Goal: Task Accomplishment & Management: Manage account settings

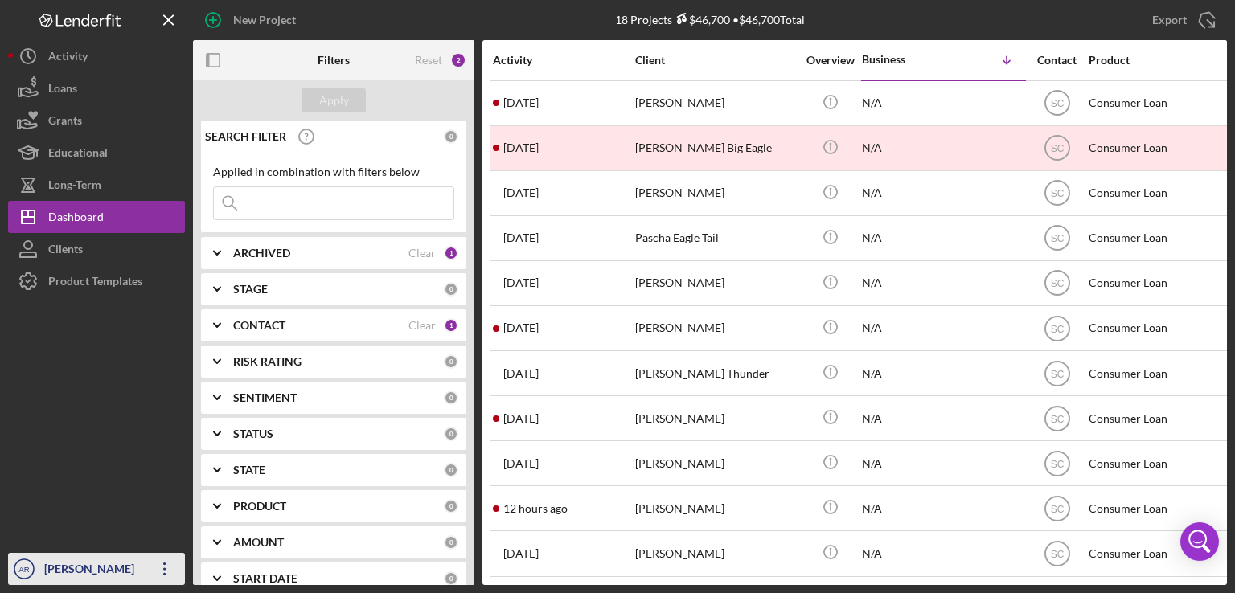
click at [97, 565] on div "[PERSON_NAME]" at bounding box center [92, 571] width 105 height 36
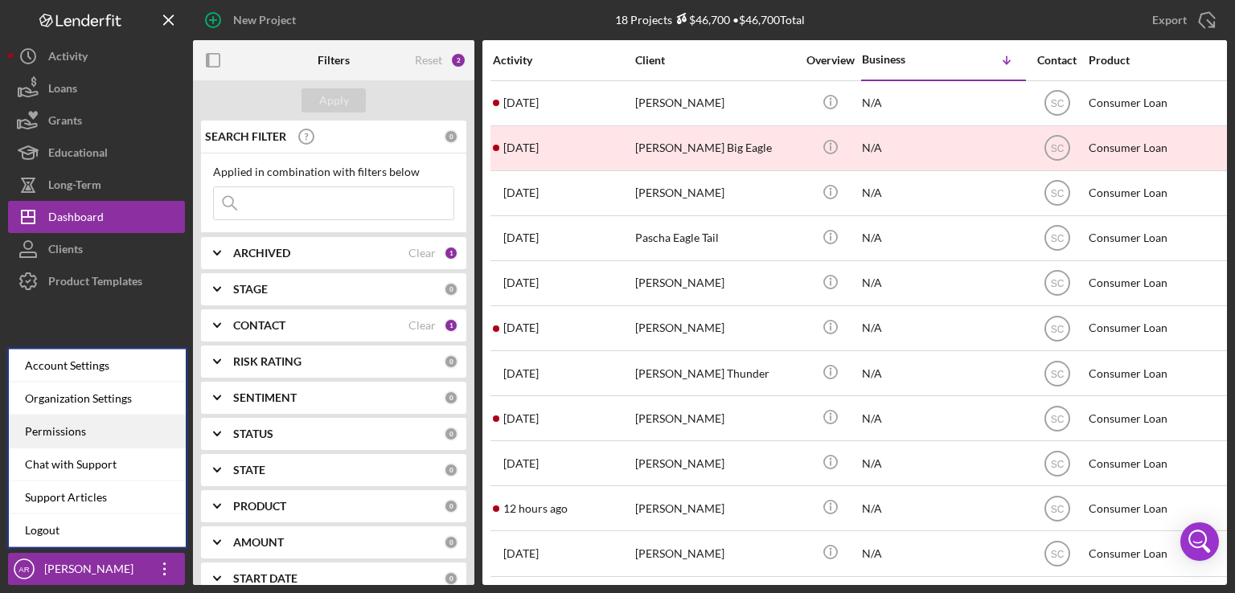
click at [70, 427] on div "Permissions" at bounding box center [97, 432] width 177 height 33
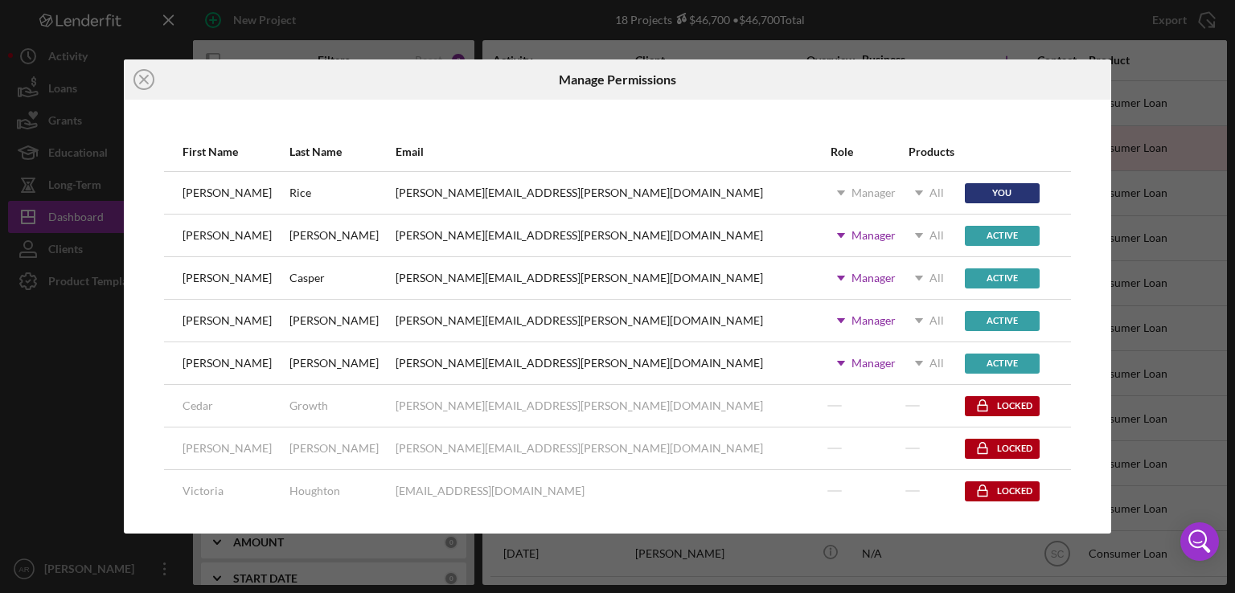
click at [198, 329] on div "[PERSON_NAME]" at bounding box center [235, 321] width 105 height 40
click at [851, 318] on div "Manager" at bounding box center [873, 320] width 44 height 13
click at [965, 321] on div "Active" at bounding box center [1002, 321] width 75 height 20
click at [626, 72] on h6 "Manage Permissions" at bounding box center [617, 79] width 117 height 14
click at [51, 439] on div "Icon/Close Manage Permissions First Name Last Name Email Role Products [PERSON_…" at bounding box center [617, 296] width 1235 height 593
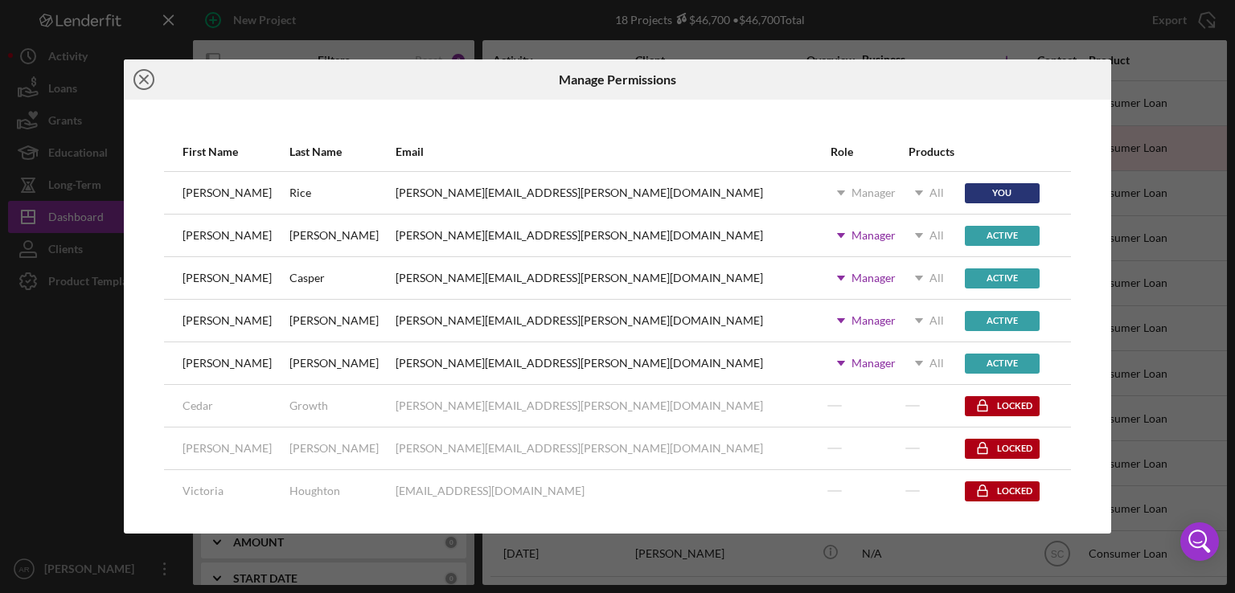
click at [138, 76] on icon "Icon/Close" at bounding box center [144, 79] width 40 height 40
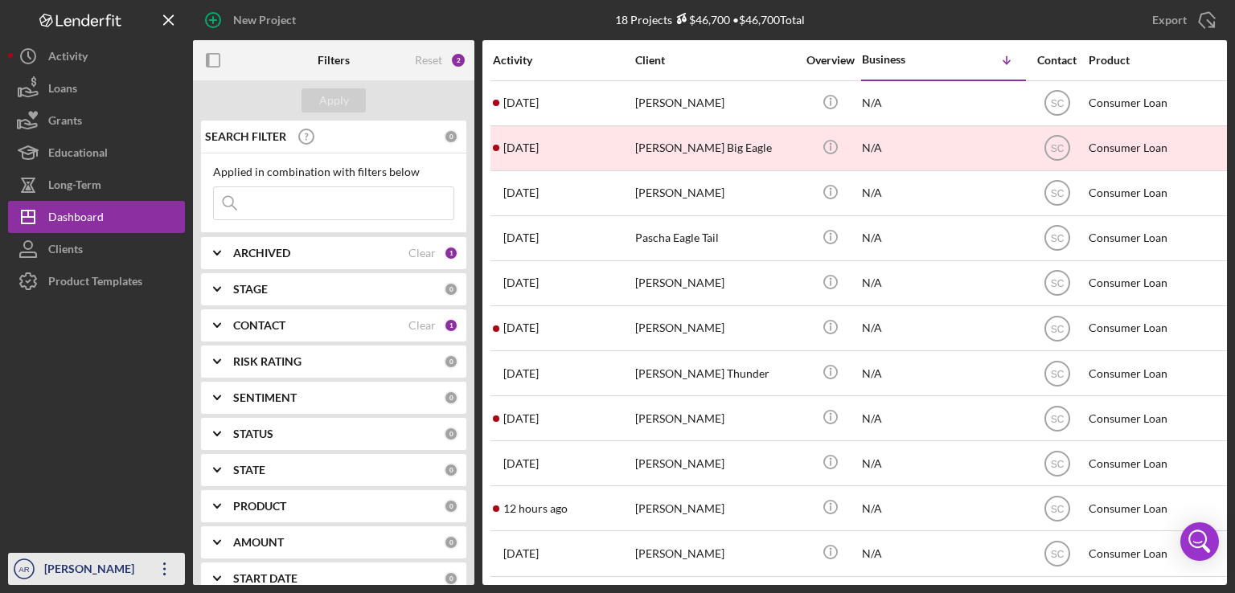
click at [99, 566] on div "[PERSON_NAME]" at bounding box center [92, 571] width 105 height 36
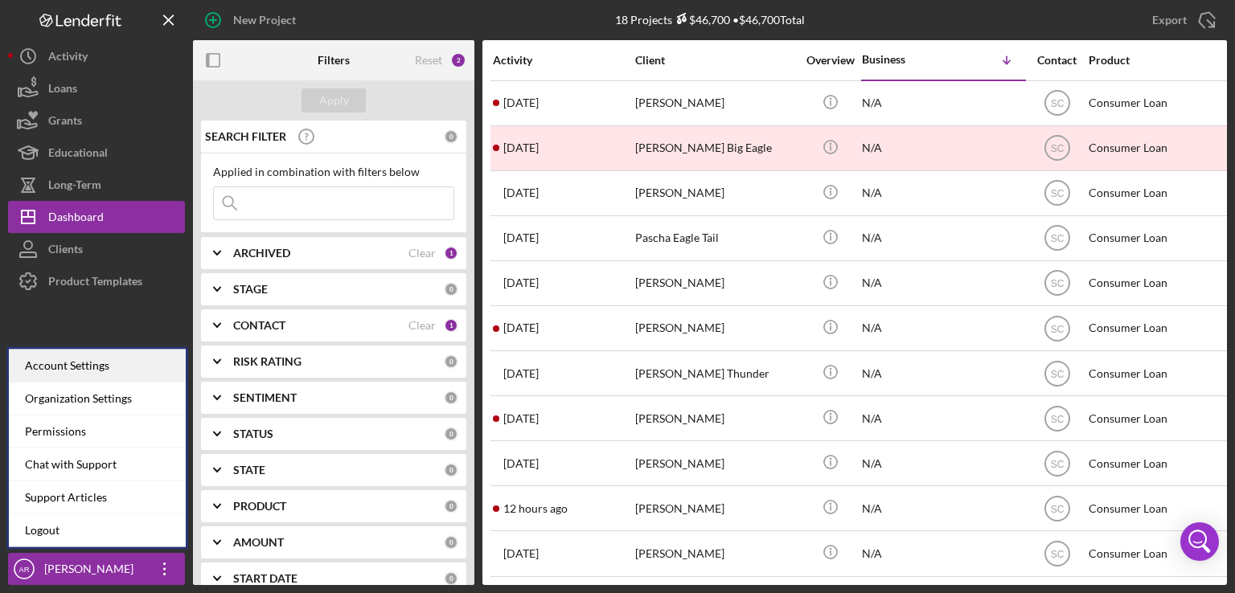
click at [83, 363] on div "Account Settings" at bounding box center [97, 366] width 177 height 33
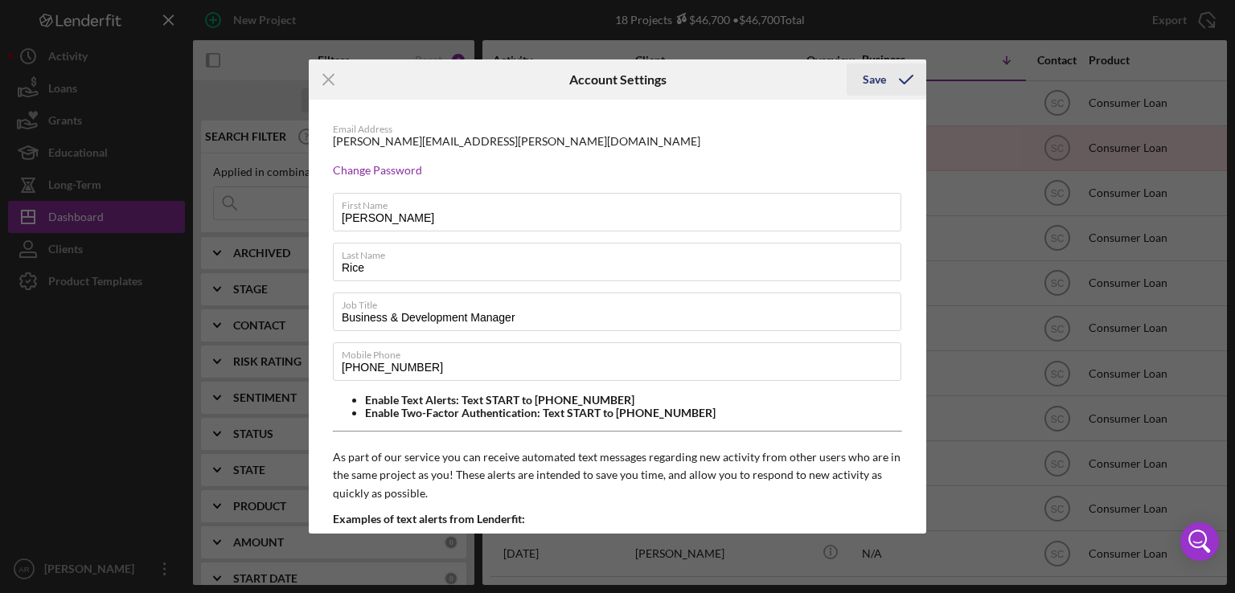
click at [893, 80] on icon "submit" at bounding box center [906, 79] width 40 height 40
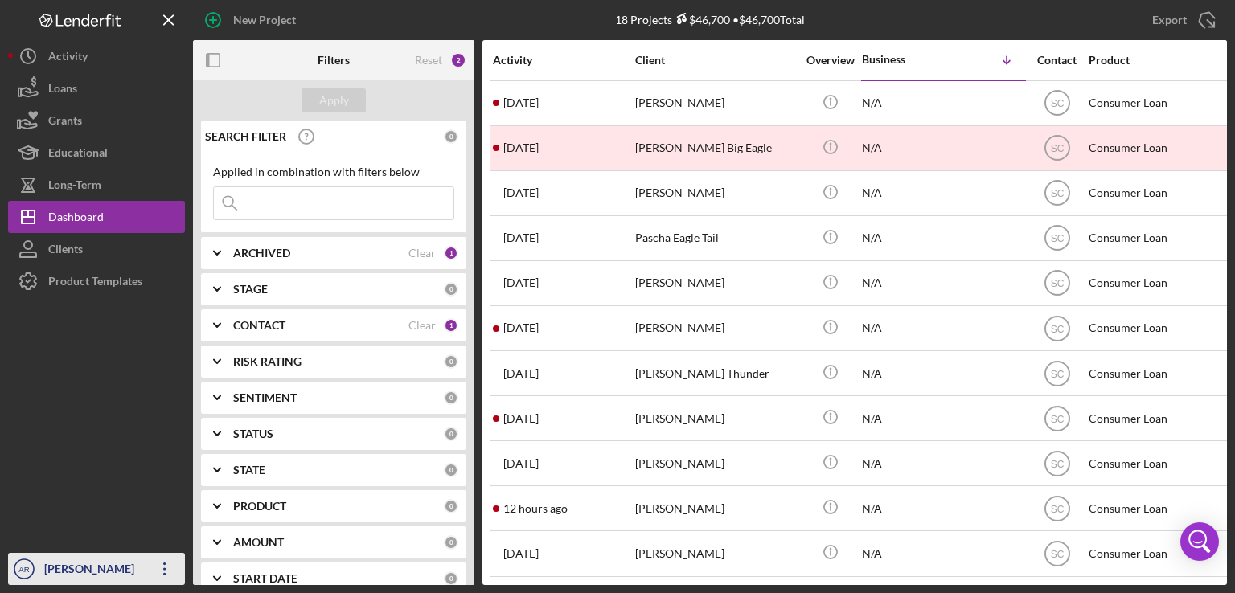
click at [164, 568] on icon "button" at bounding box center [164, 569] width 2 height 13
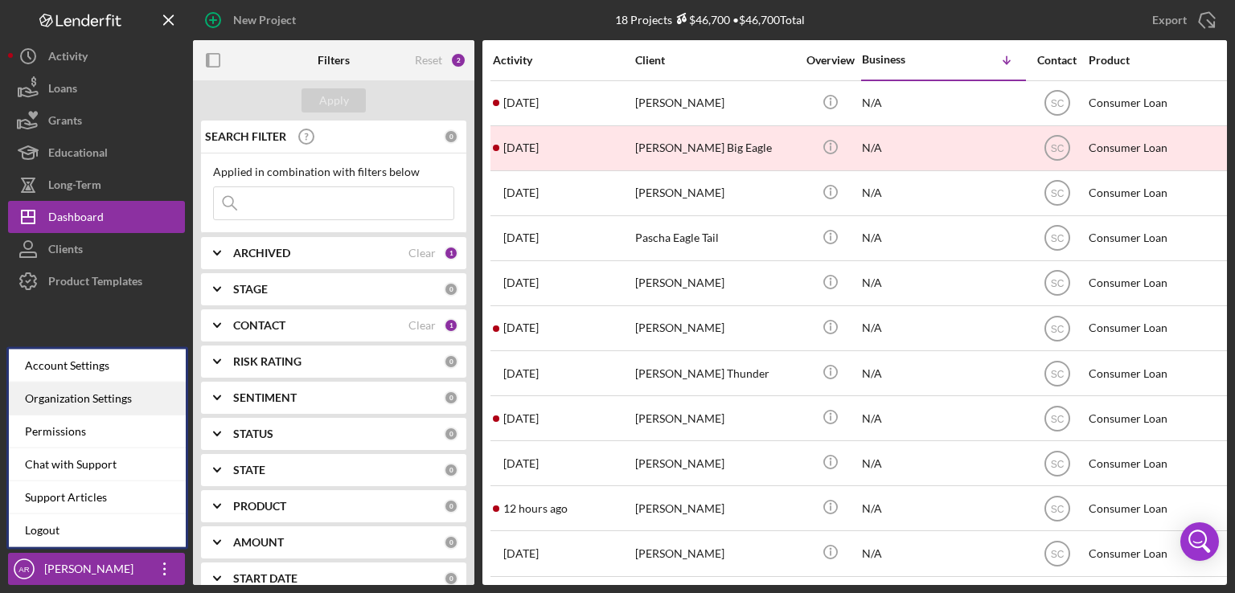
click at [64, 401] on div "Organization Settings" at bounding box center [97, 399] width 177 height 33
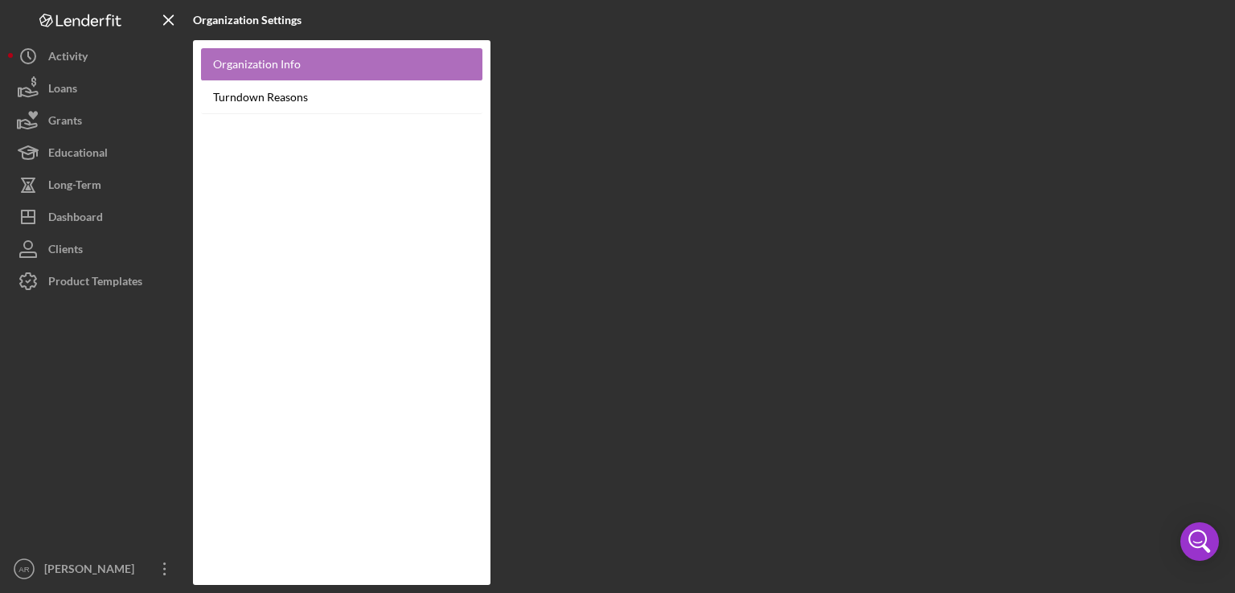
click at [283, 65] on link "Organization Info" at bounding box center [341, 64] width 281 height 33
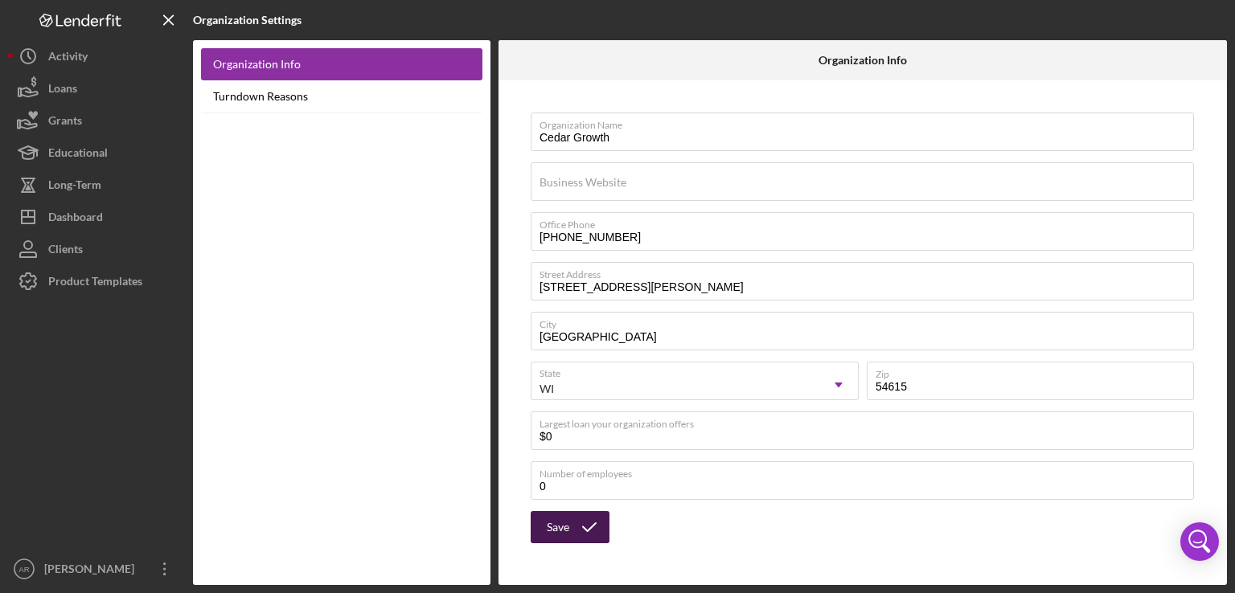
click at [566, 527] on div "Save" at bounding box center [558, 527] width 23 height 32
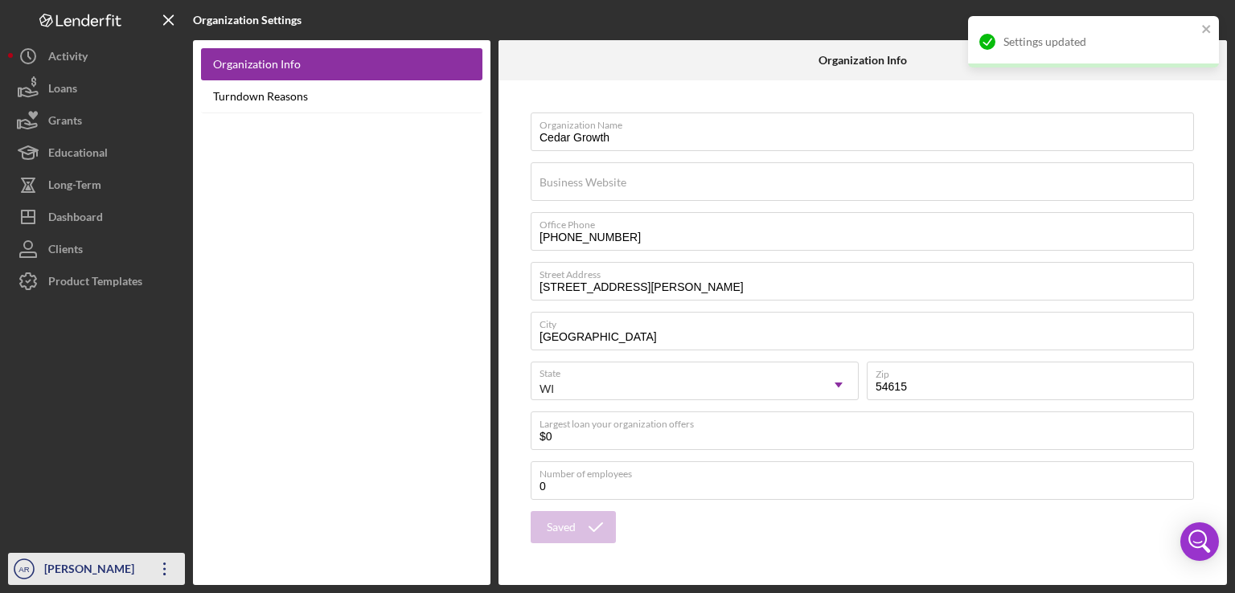
click at [160, 568] on icon "Icon/Overflow" at bounding box center [165, 569] width 40 height 40
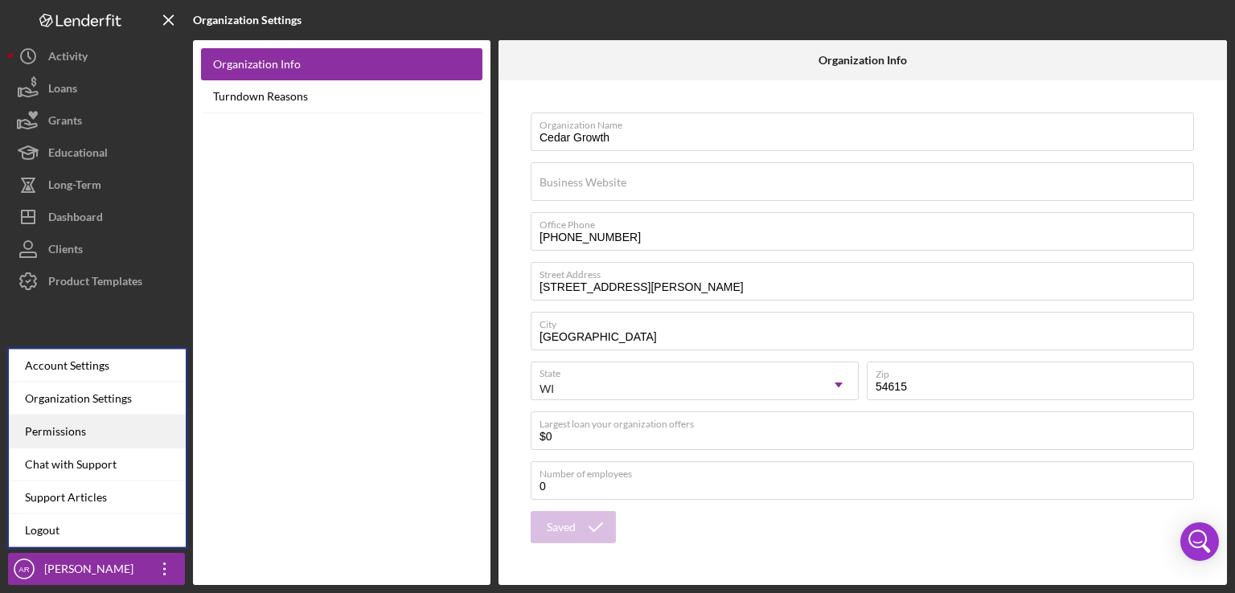
click at [64, 433] on div "Permissions" at bounding box center [97, 432] width 177 height 33
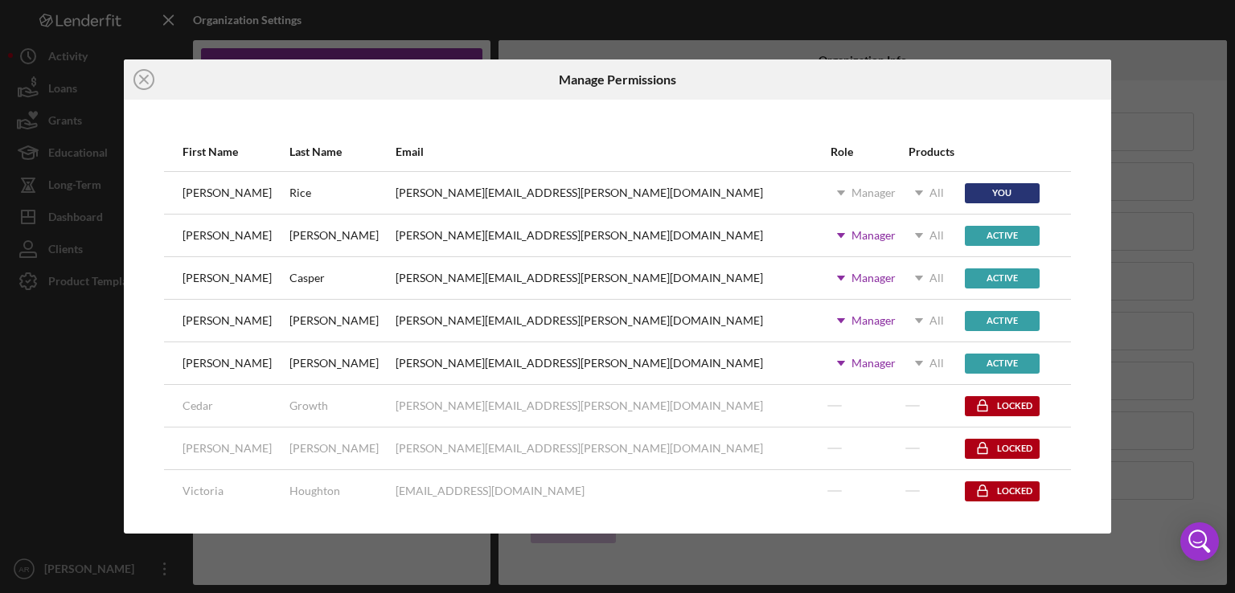
click at [965, 191] on div "You" at bounding box center [1002, 193] width 75 height 20
click at [429, 193] on div "[PERSON_NAME][EMAIL_ADDRESS][PERSON_NAME][DOMAIN_NAME]" at bounding box center [579, 193] width 367 height 13
click at [204, 195] on div "[PERSON_NAME]" at bounding box center [227, 193] width 89 height 13
click at [965, 244] on div "Active" at bounding box center [1002, 236] width 75 height 20
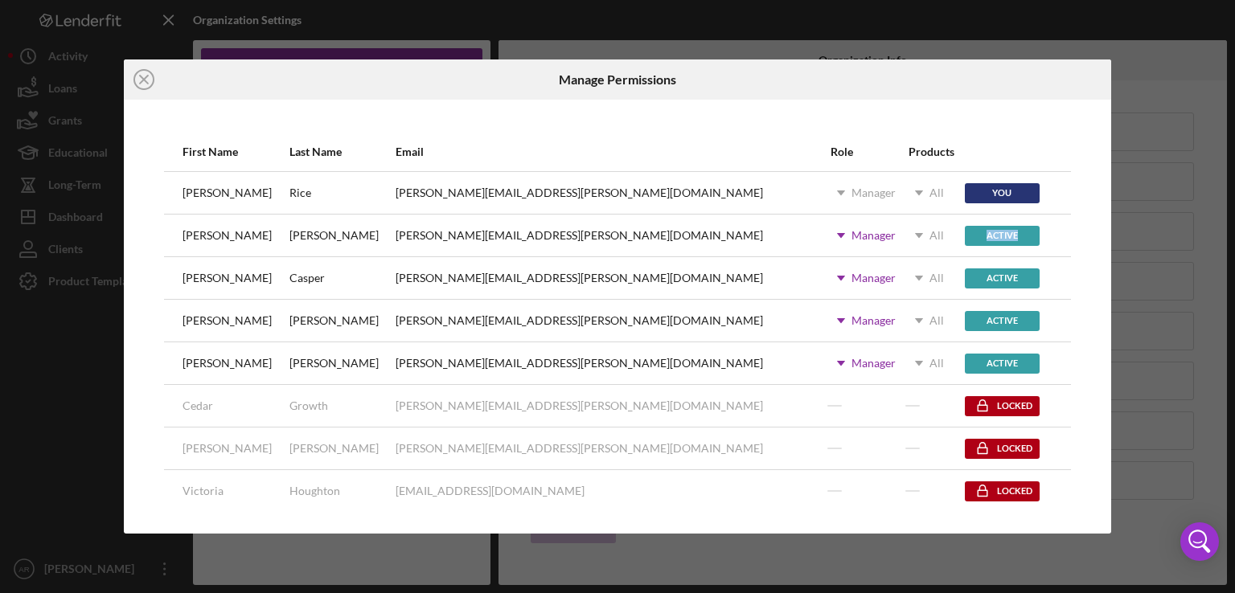
click at [965, 231] on div "Active" at bounding box center [1002, 236] width 75 height 20
click at [965, 320] on div "Active" at bounding box center [1002, 321] width 75 height 20
click at [143, 78] on line at bounding box center [144, 80] width 8 height 8
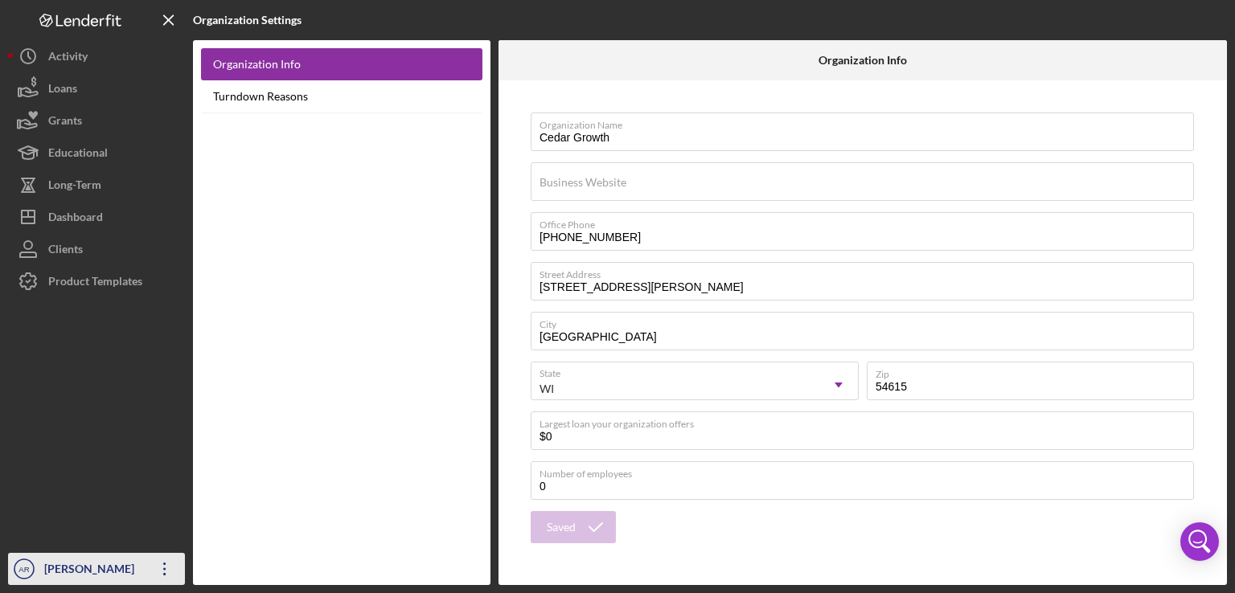
click at [87, 572] on div "[PERSON_NAME]" at bounding box center [92, 571] width 105 height 36
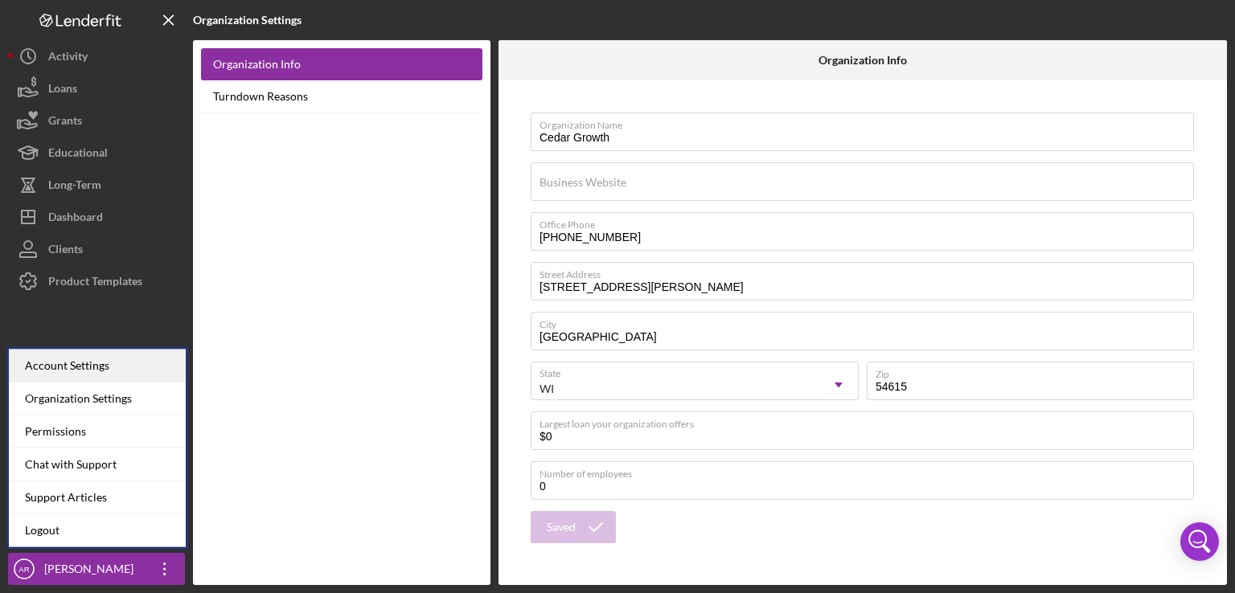
click at [75, 363] on div "Account Settings" at bounding box center [97, 366] width 177 height 33
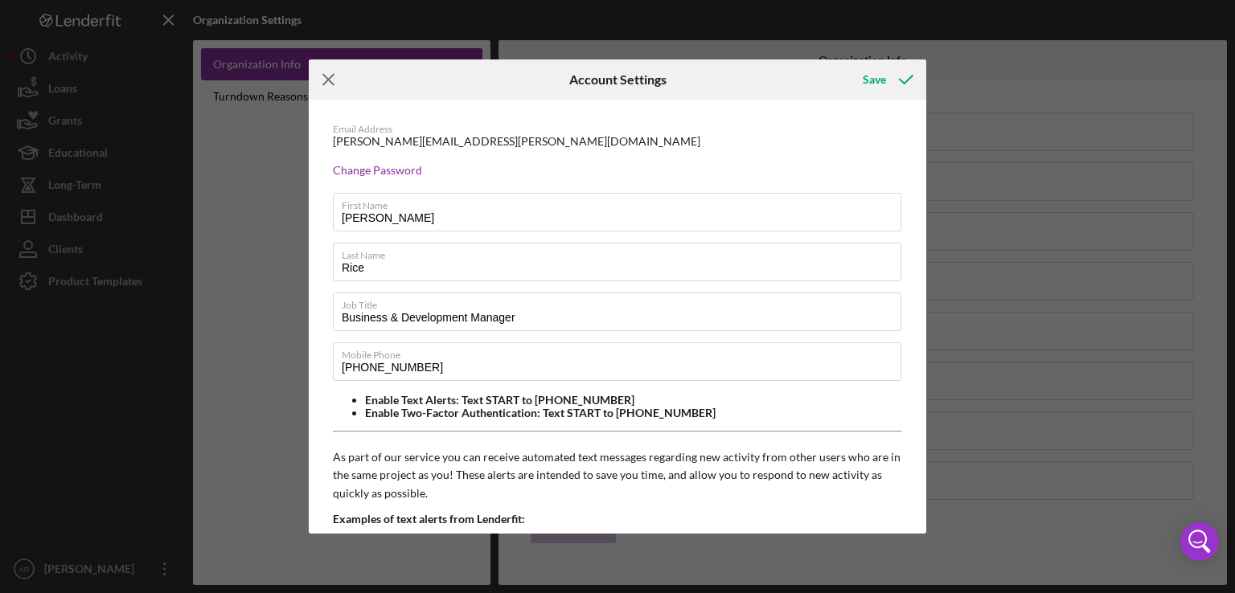
click at [334, 91] on icon "Icon/Menu Close" at bounding box center [329, 79] width 40 height 40
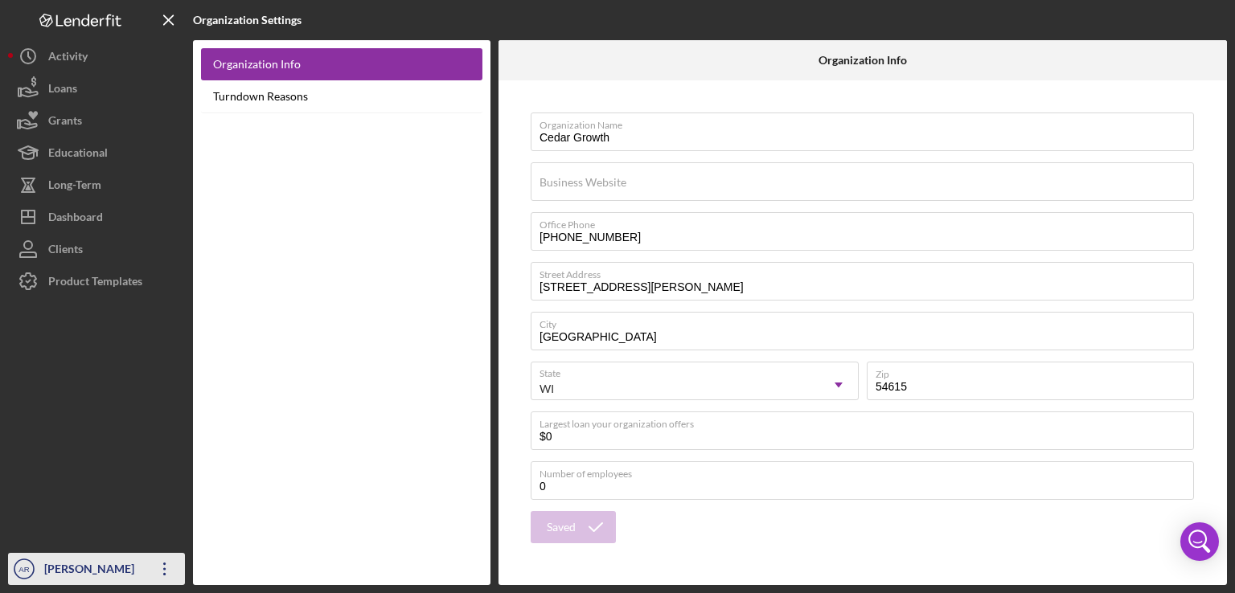
click at [164, 565] on icon "Icon/Overflow" at bounding box center [165, 569] width 40 height 40
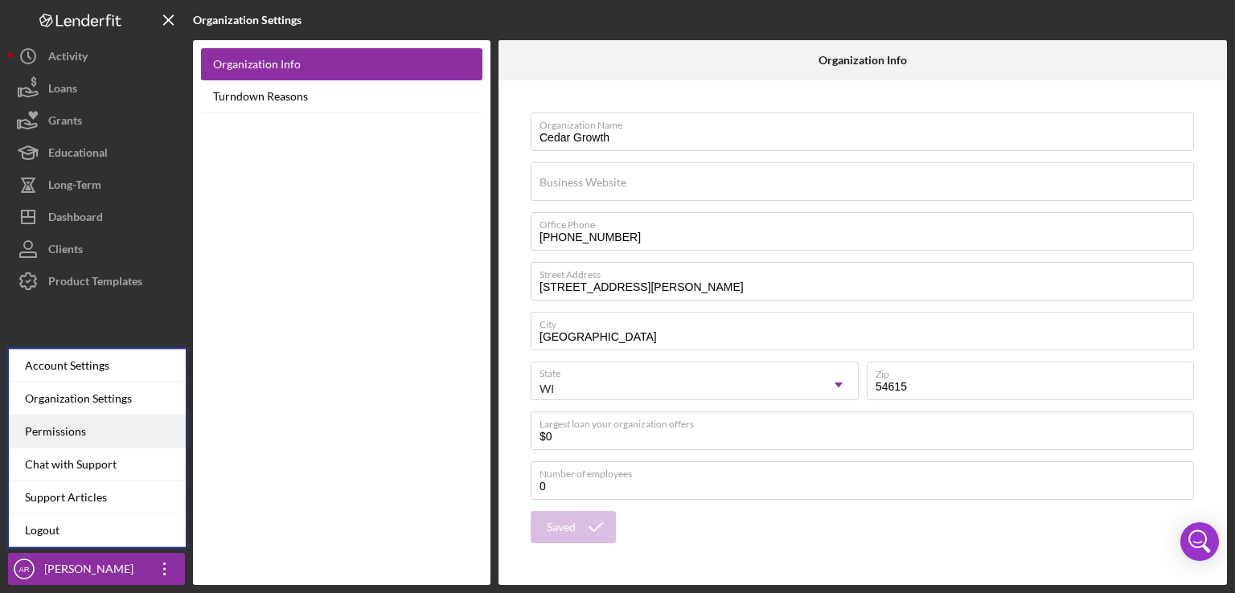
click at [56, 429] on div "Permissions" at bounding box center [97, 432] width 177 height 33
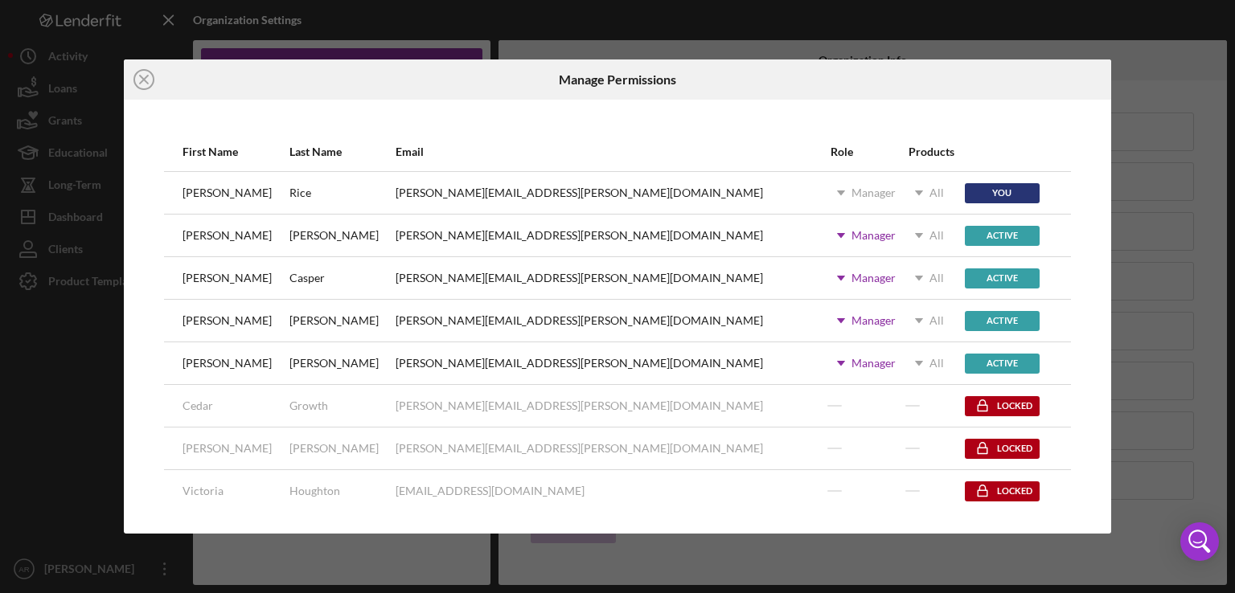
click at [656, 84] on h6 "Manage Permissions" at bounding box center [617, 79] width 117 height 14
click at [142, 76] on icon "Icon/Close" at bounding box center [144, 79] width 40 height 40
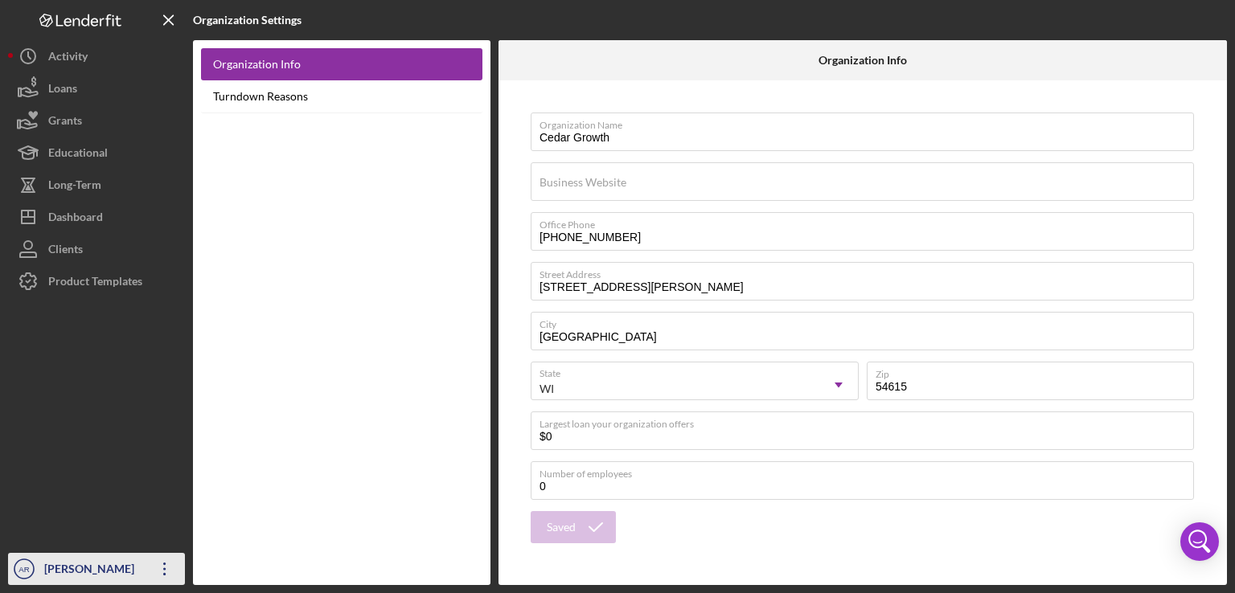
click at [167, 560] on icon "Icon/Overflow" at bounding box center [165, 569] width 40 height 40
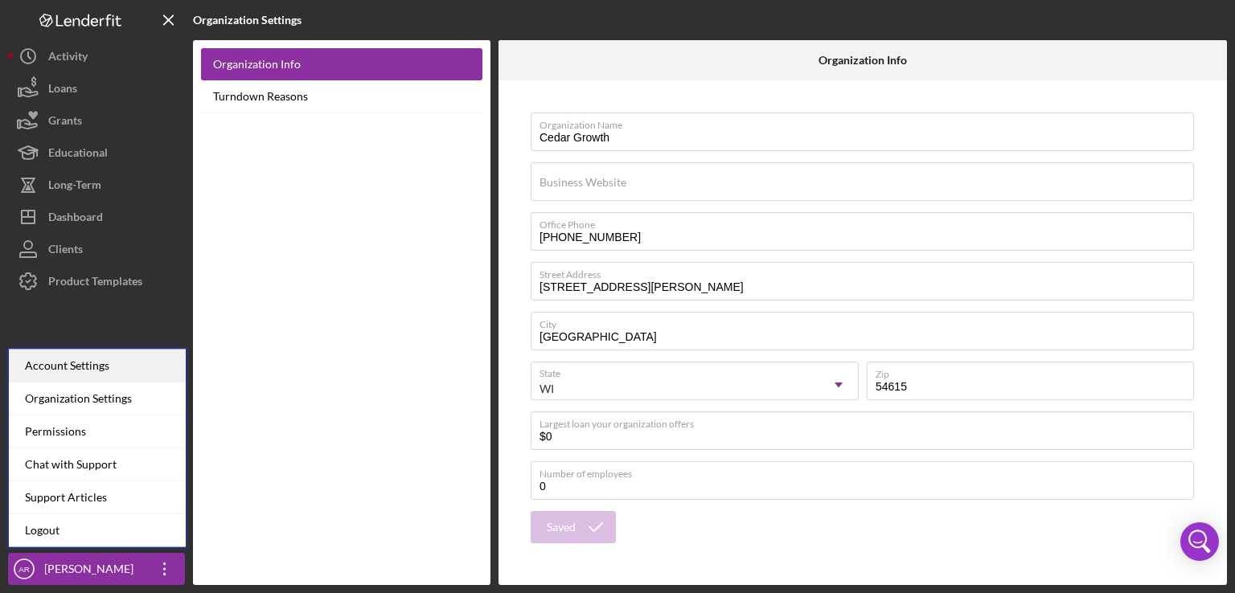
click at [80, 376] on div "Account Settings" at bounding box center [97, 366] width 177 height 33
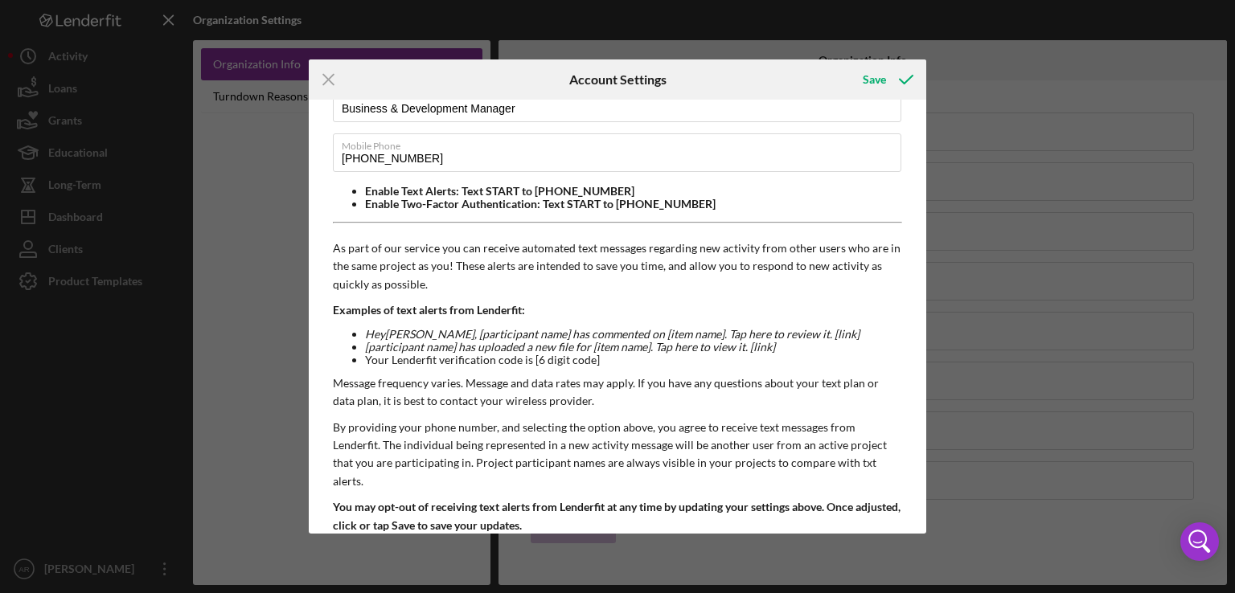
scroll to position [249, 0]
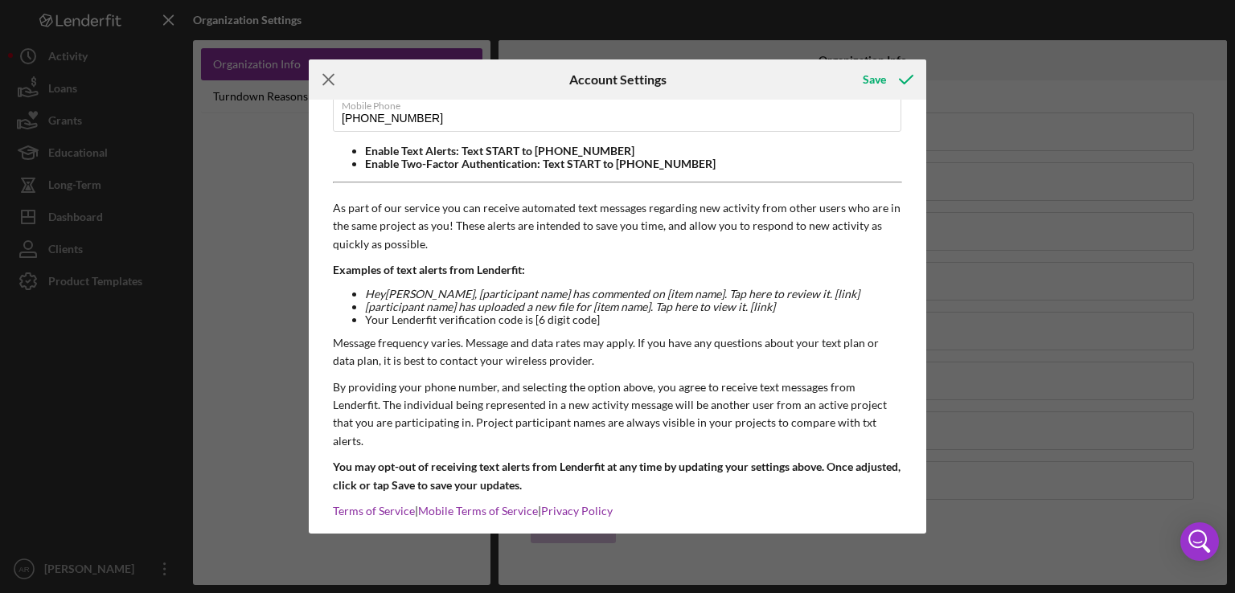
click at [333, 80] on icon "Icon/Menu Close" at bounding box center [329, 79] width 40 height 40
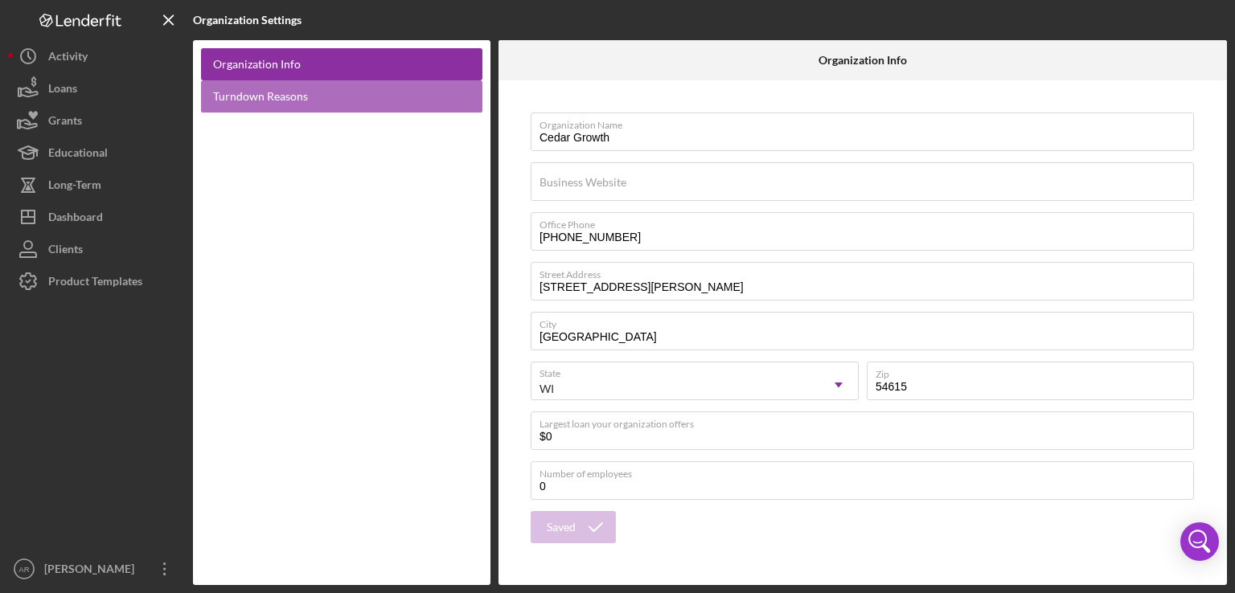
click at [275, 90] on link "Turndown Reasons" at bounding box center [341, 96] width 281 height 33
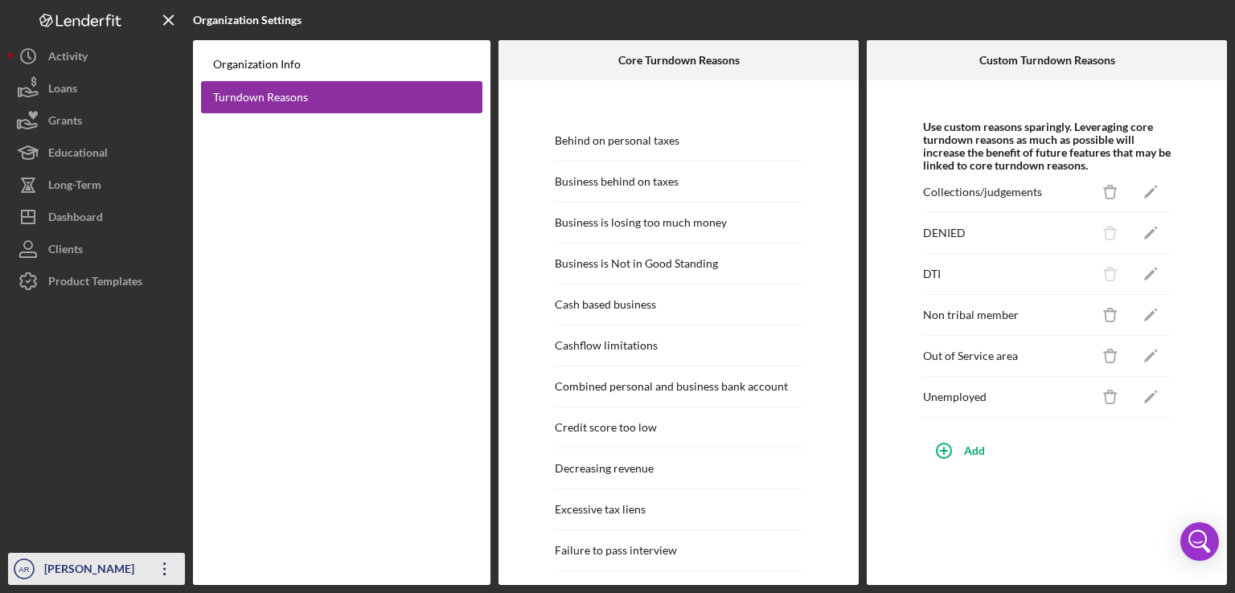
click at [158, 564] on icon "Icon/Overflow" at bounding box center [165, 569] width 40 height 40
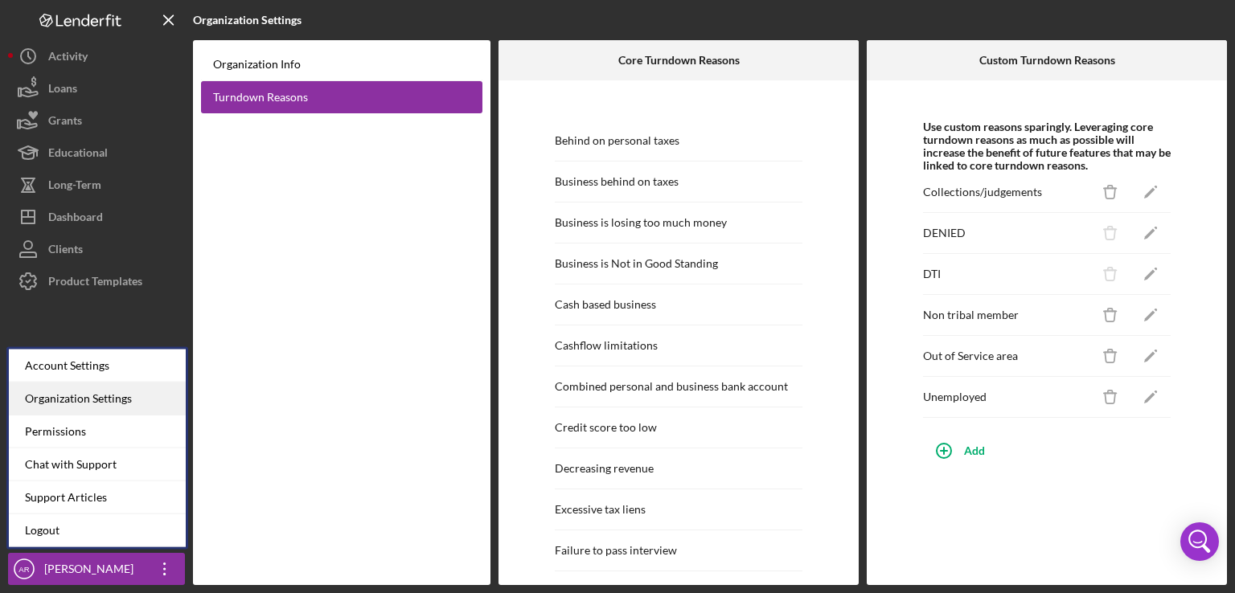
click at [122, 396] on div "Organization Settings" at bounding box center [97, 399] width 177 height 33
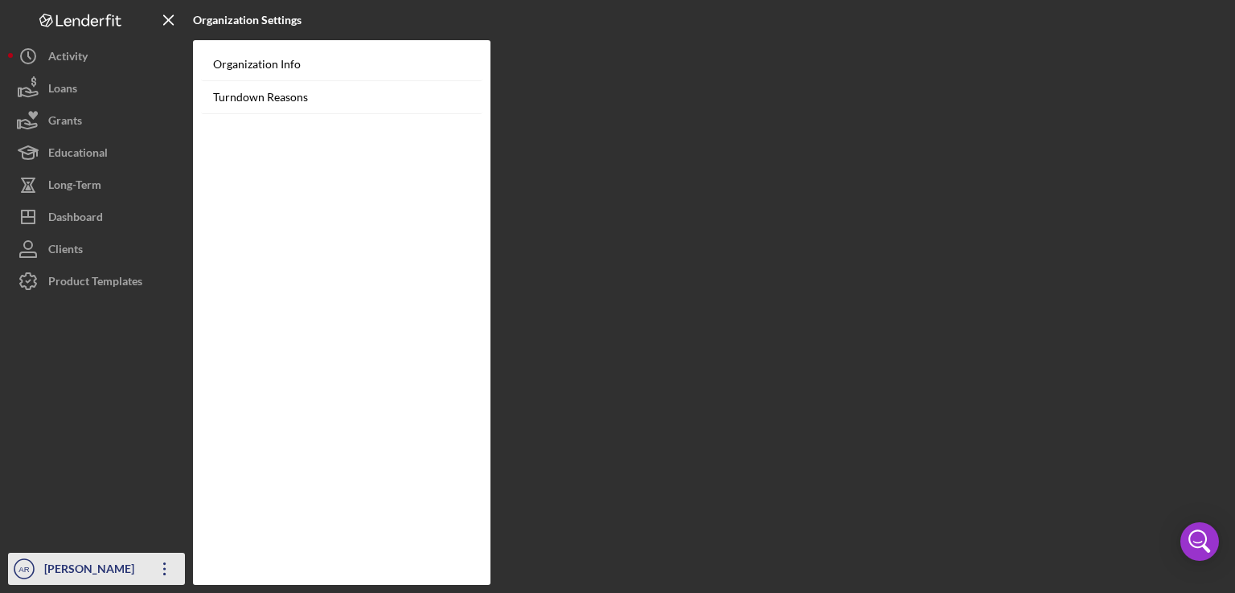
click at [155, 558] on icon "Icon/Overflow" at bounding box center [165, 569] width 40 height 40
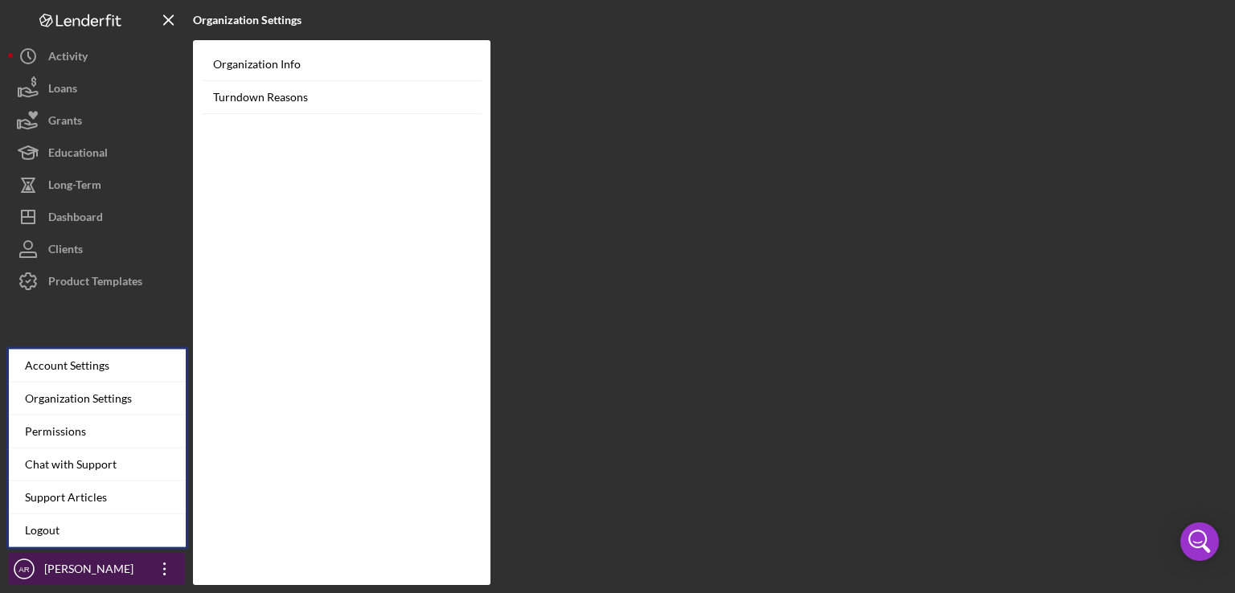
click at [27, 567] on text "AR" at bounding box center [23, 569] width 10 height 9
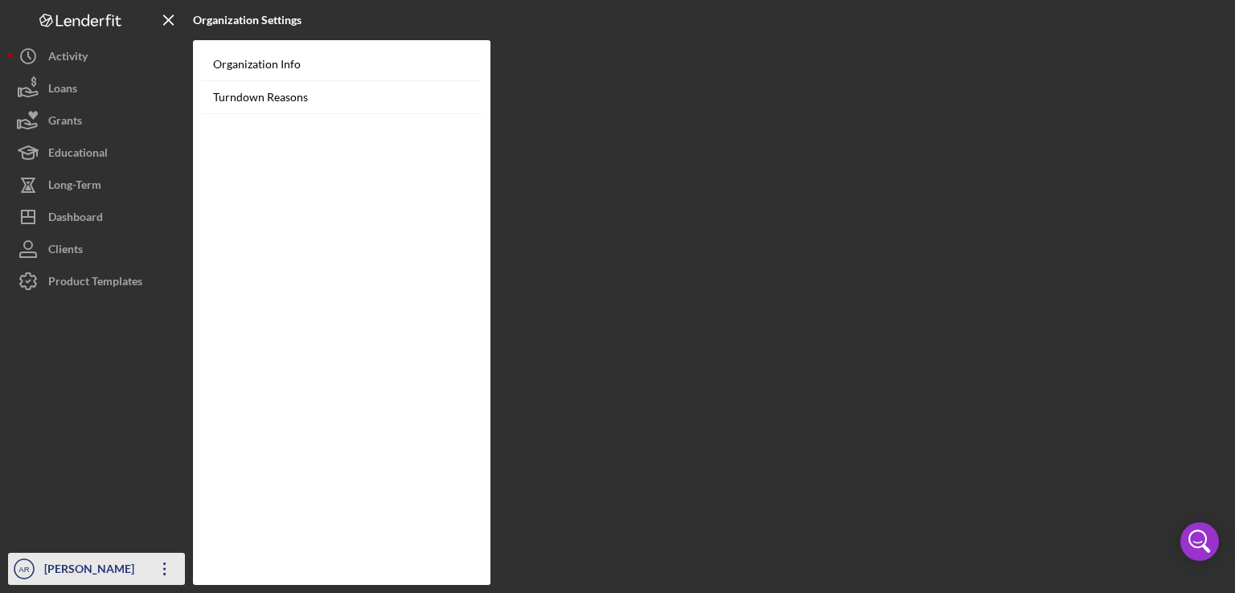
click at [27, 567] on text "AR" at bounding box center [23, 569] width 10 height 9
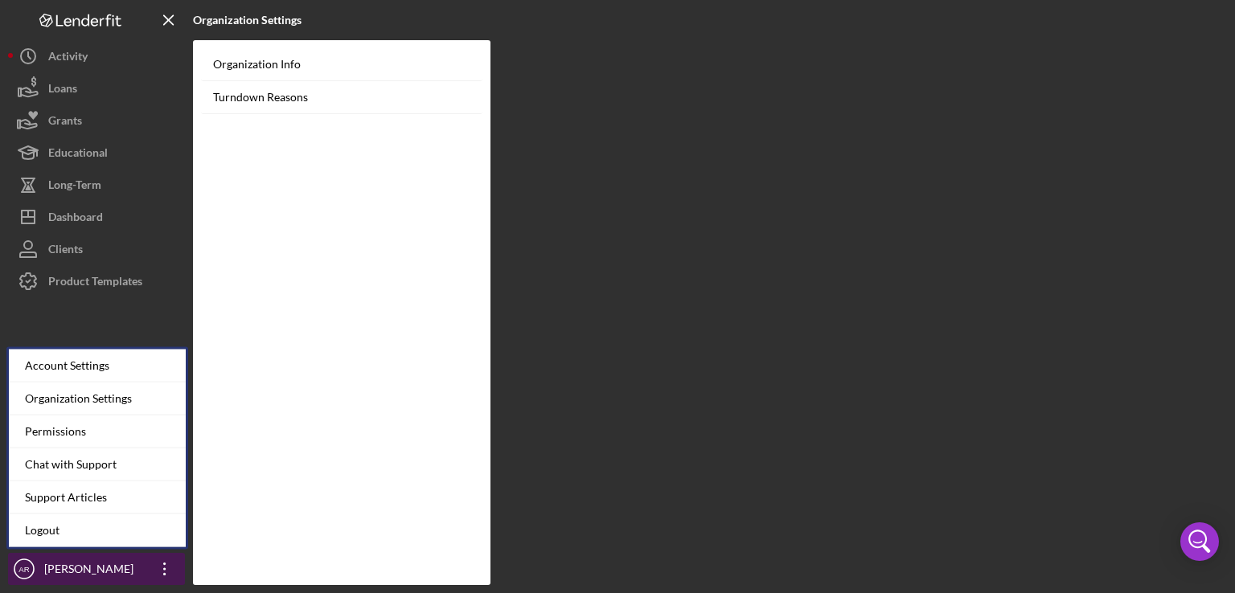
click at [70, 567] on div "[PERSON_NAME]" at bounding box center [92, 571] width 105 height 36
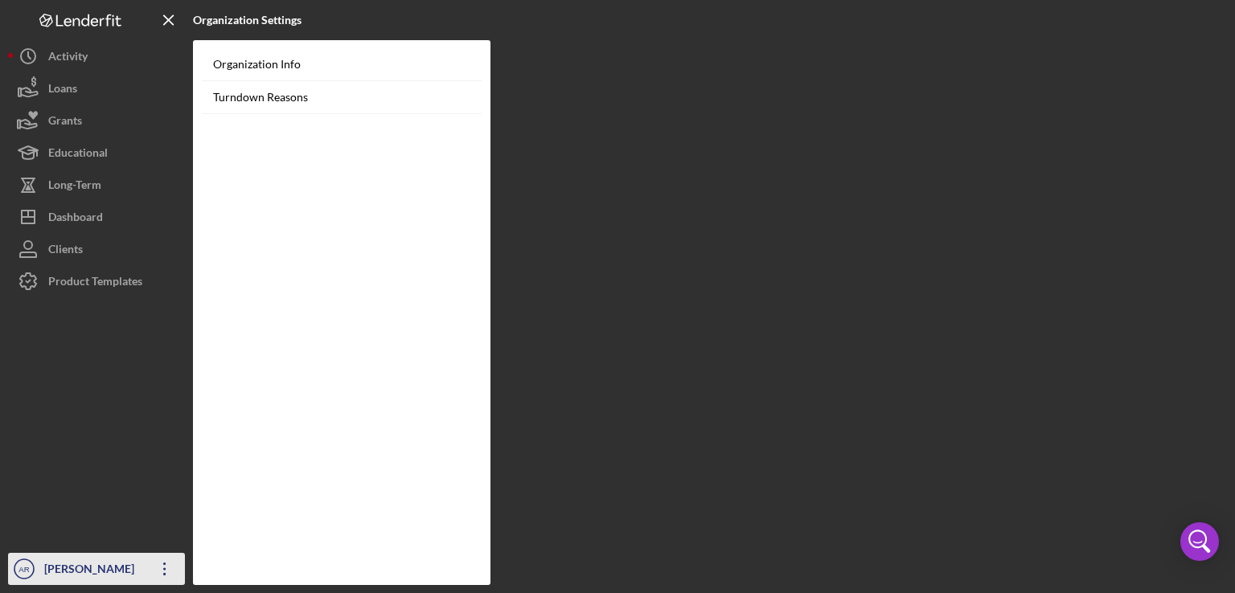
click at [70, 567] on div "[PERSON_NAME]" at bounding box center [92, 571] width 105 height 36
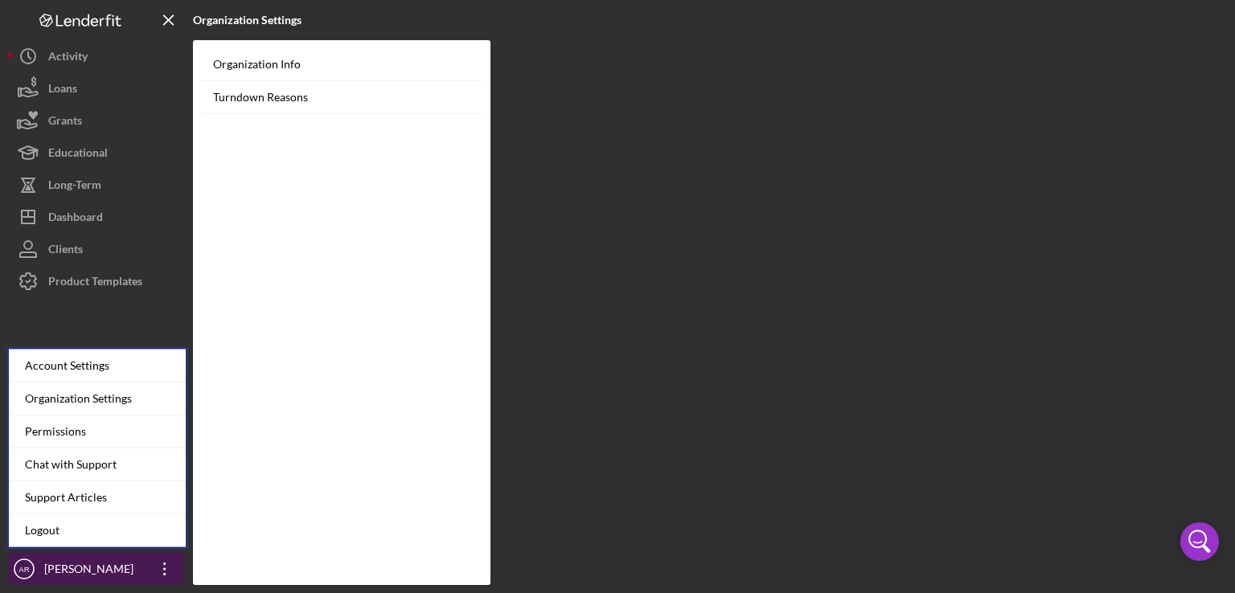
click at [70, 567] on div "[PERSON_NAME]" at bounding box center [92, 571] width 105 height 36
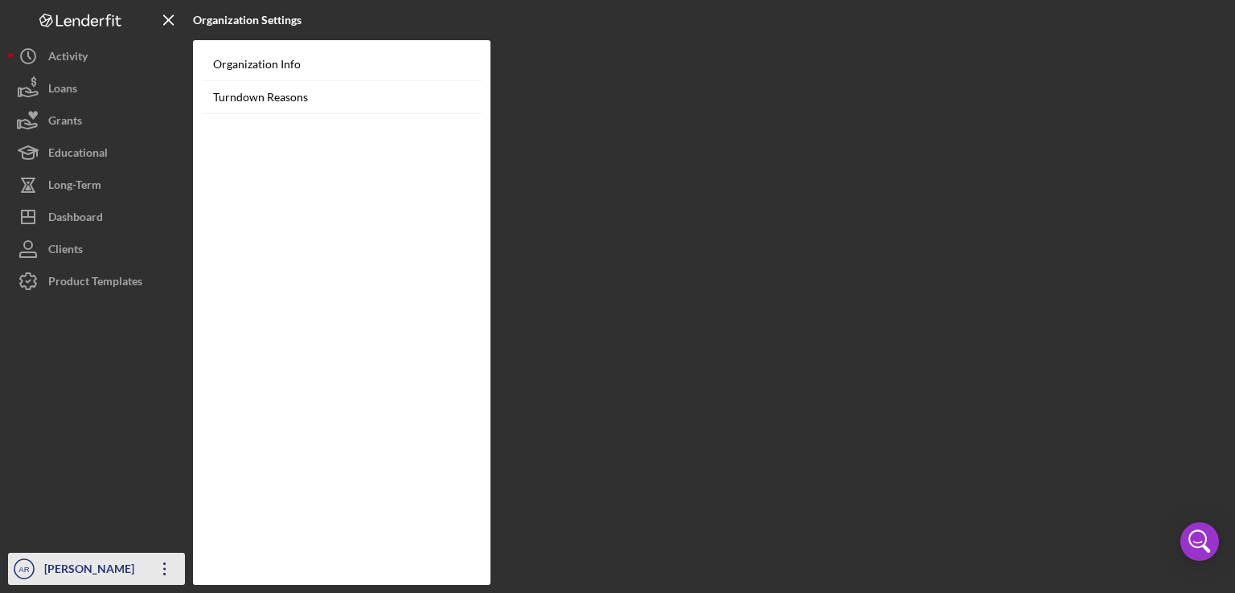
click at [70, 567] on div "[PERSON_NAME]" at bounding box center [92, 571] width 105 height 36
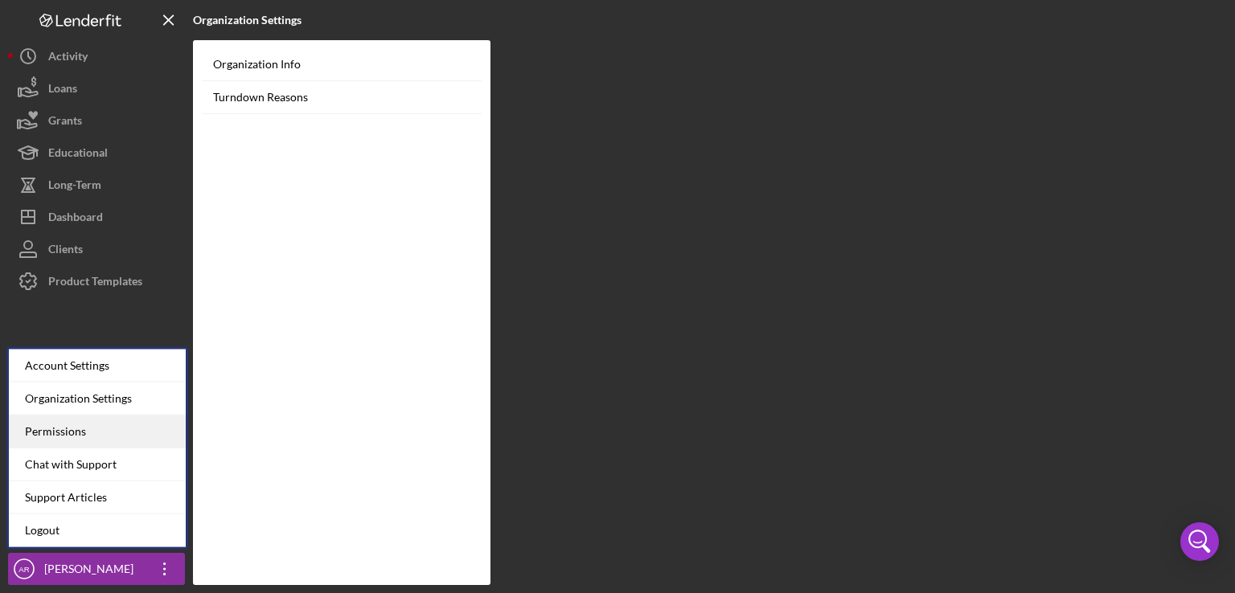
click at [67, 432] on div "Permissions" at bounding box center [97, 432] width 177 height 33
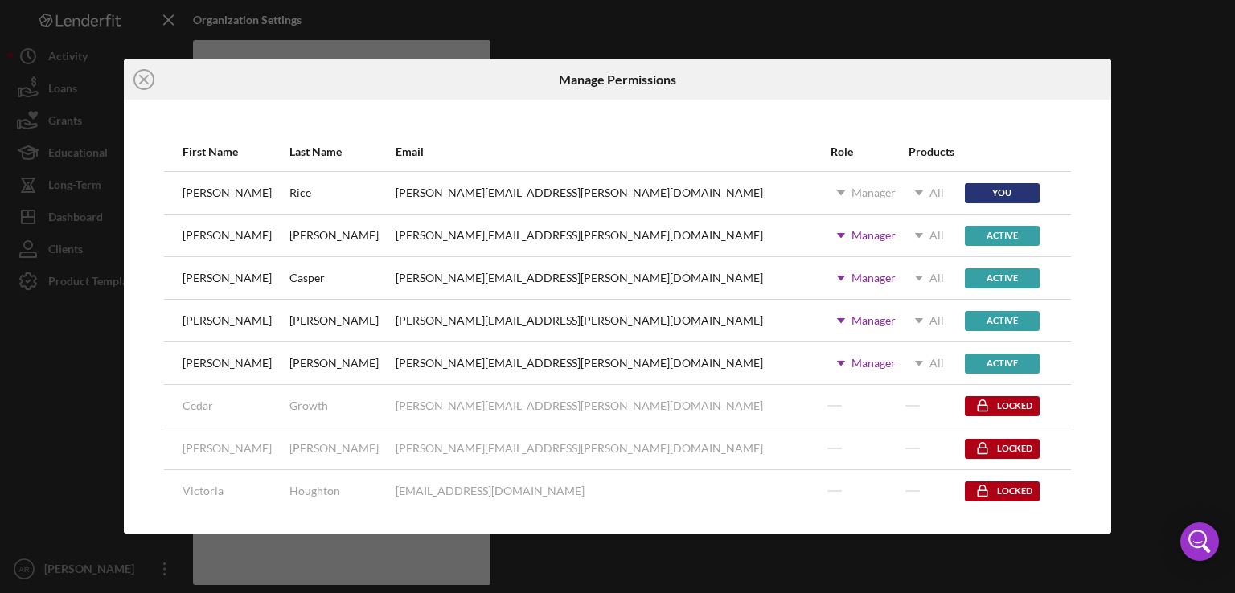
click at [899, 276] on icon "Icon/Dropdown Arrow" at bounding box center [919, 278] width 40 height 40
click at [851, 362] on div "Manager" at bounding box center [873, 363] width 44 height 13
click at [821, 318] on icon "Icon/Dropdown Arrow" at bounding box center [841, 321] width 40 height 40
click at [745, 399] on label "Member" at bounding box center [747, 394] width 43 height 13
click at [897, 320] on icon "Icon/Dropdown Arrow" at bounding box center [917, 321] width 40 height 40
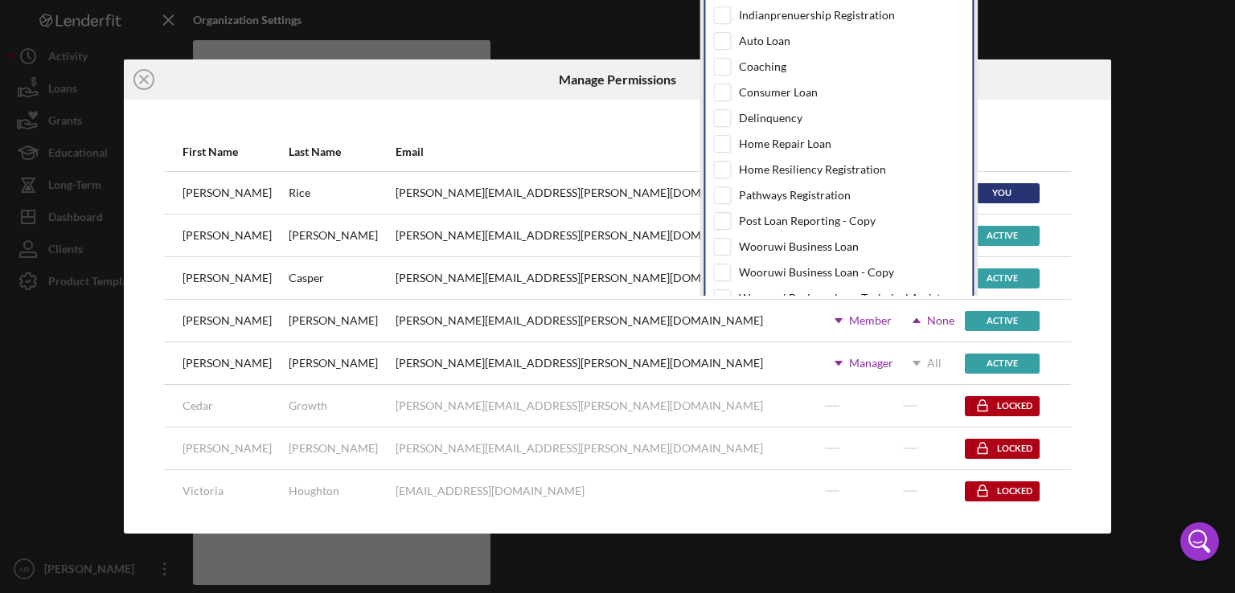
scroll to position [55, 0]
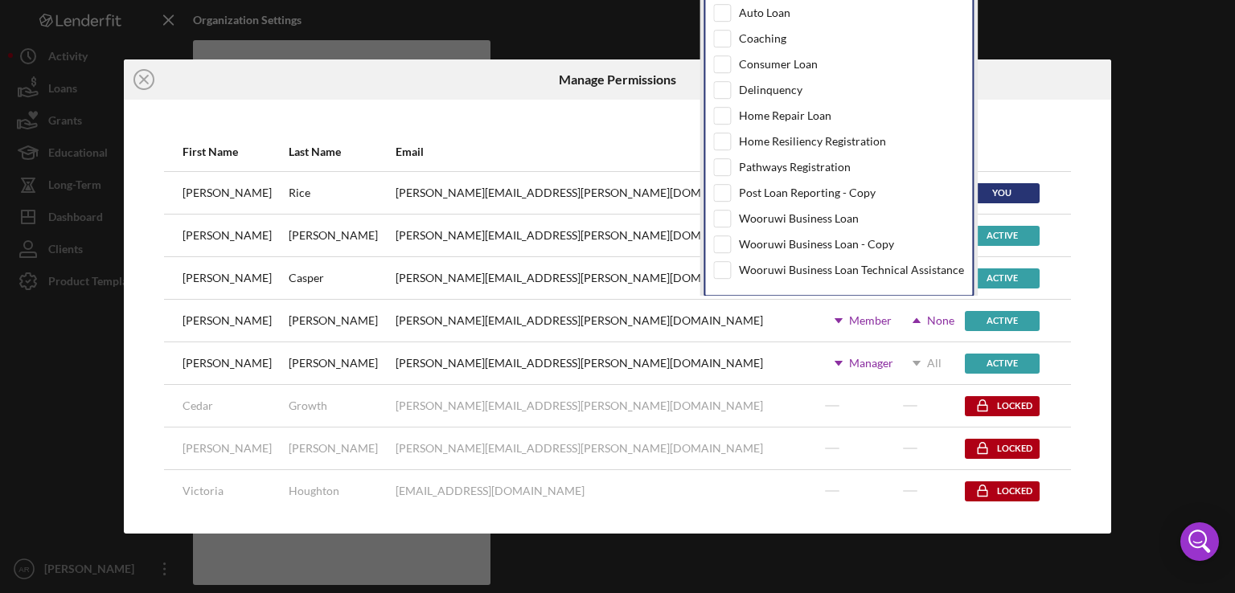
click at [965, 329] on div "Active" at bounding box center [1002, 321] width 75 height 20
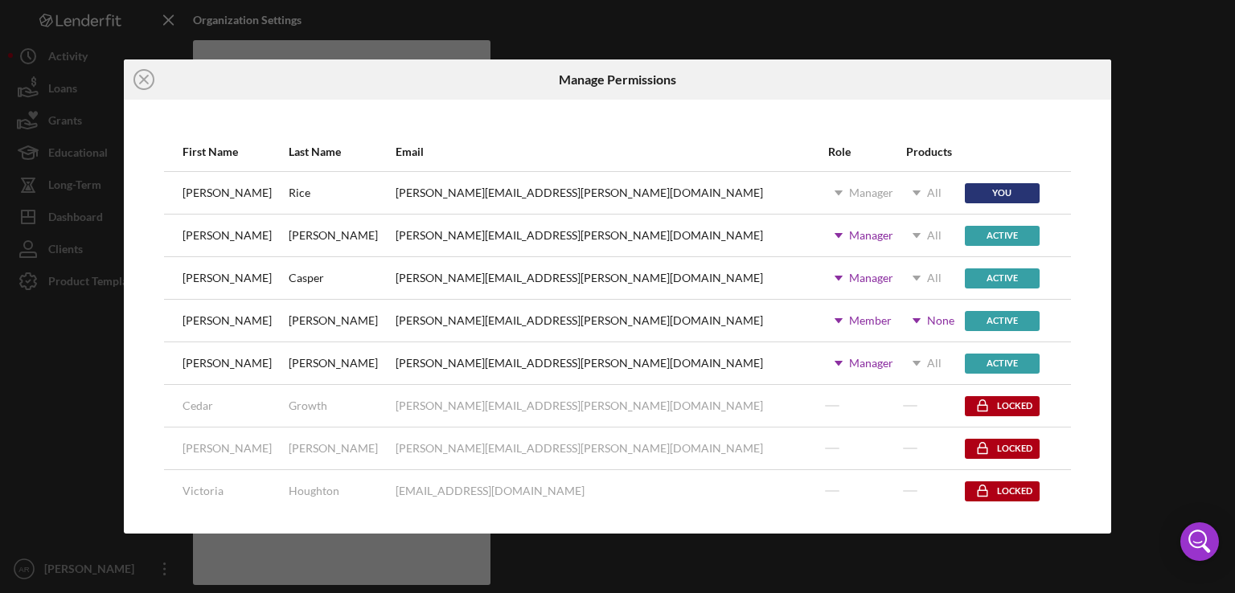
click at [965, 323] on div "Active" at bounding box center [1002, 321] width 75 height 20
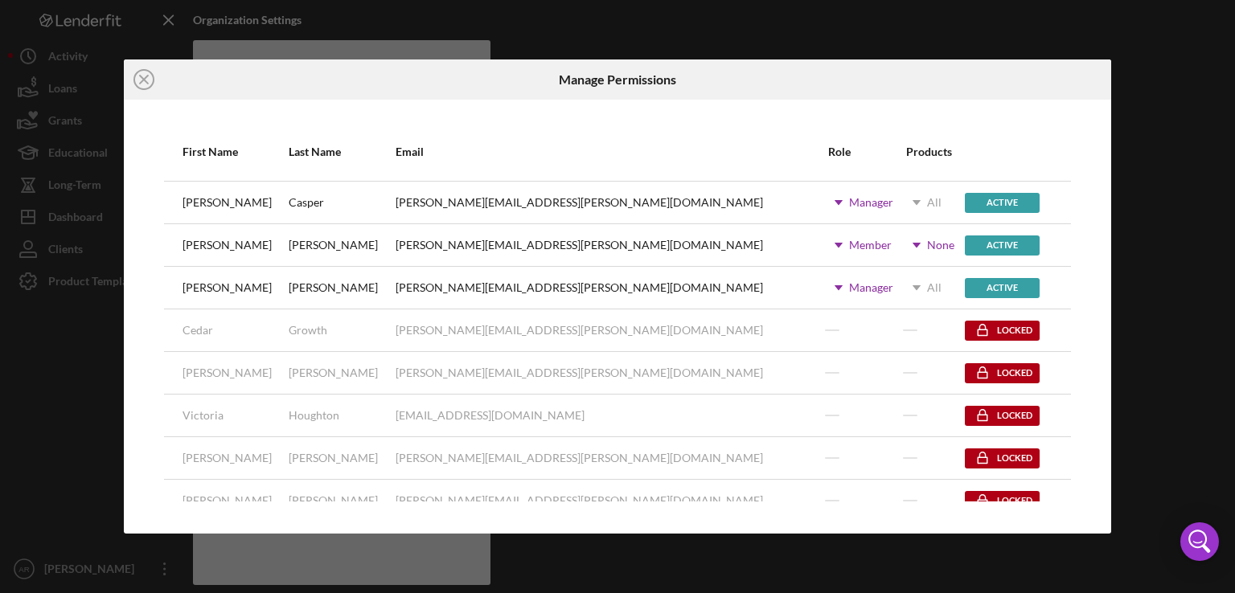
scroll to position [103, 0]
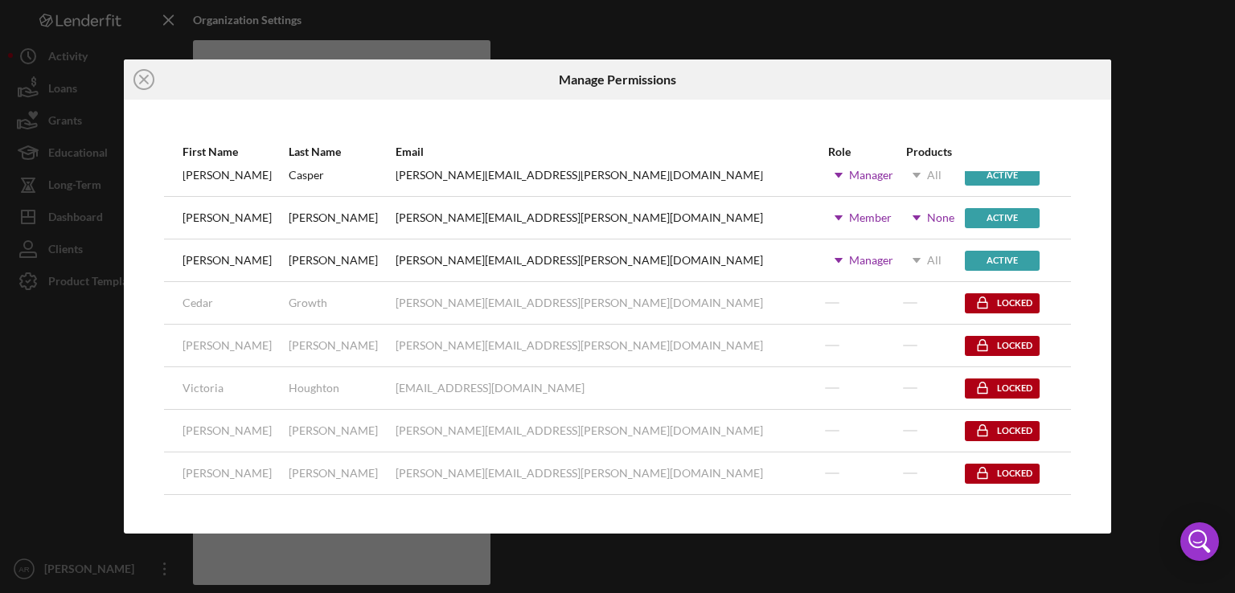
click at [965, 471] on div "Locked" at bounding box center [1002, 474] width 75 height 20
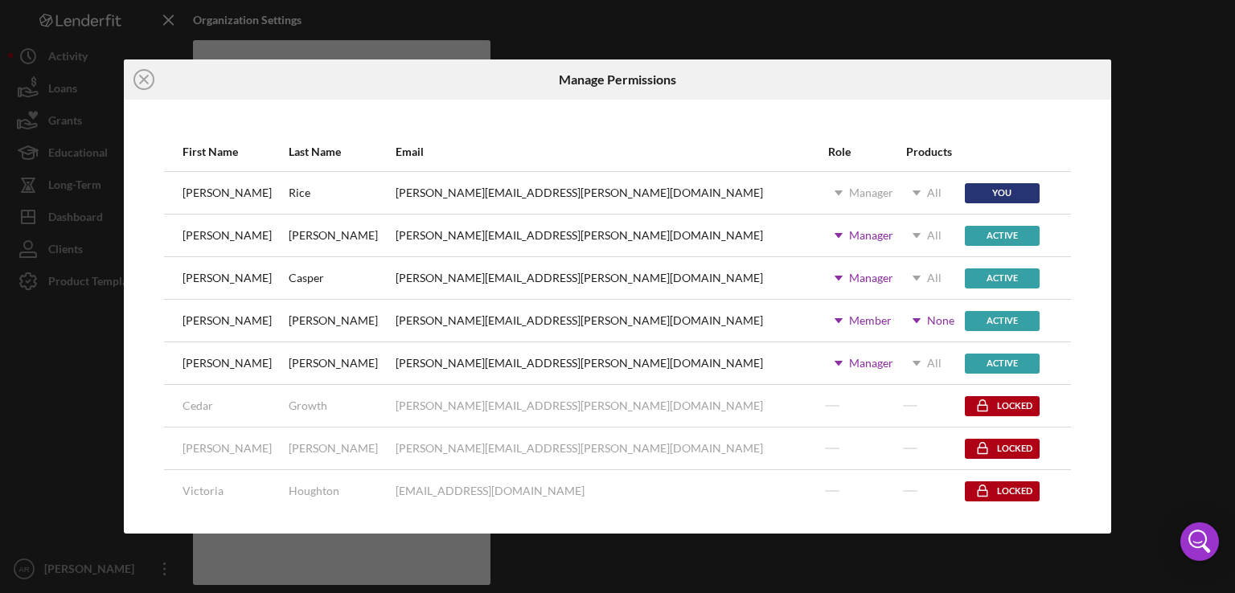
click at [819, 191] on icon "Icon/Dropdown Arrow" at bounding box center [839, 193] width 40 height 40
click at [965, 194] on div "You" at bounding box center [1002, 193] width 75 height 20
click at [965, 241] on div "Active" at bounding box center [1002, 236] width 75 height 20
click at [819, 283] on icon "Icon/Dropdown Arrow" at bounding box center [839, 278] width 40 height 40
click at [897, 281] on icon "Icon/Dropdown Arrow" at bounding box center [917, 278] width 40 height 40
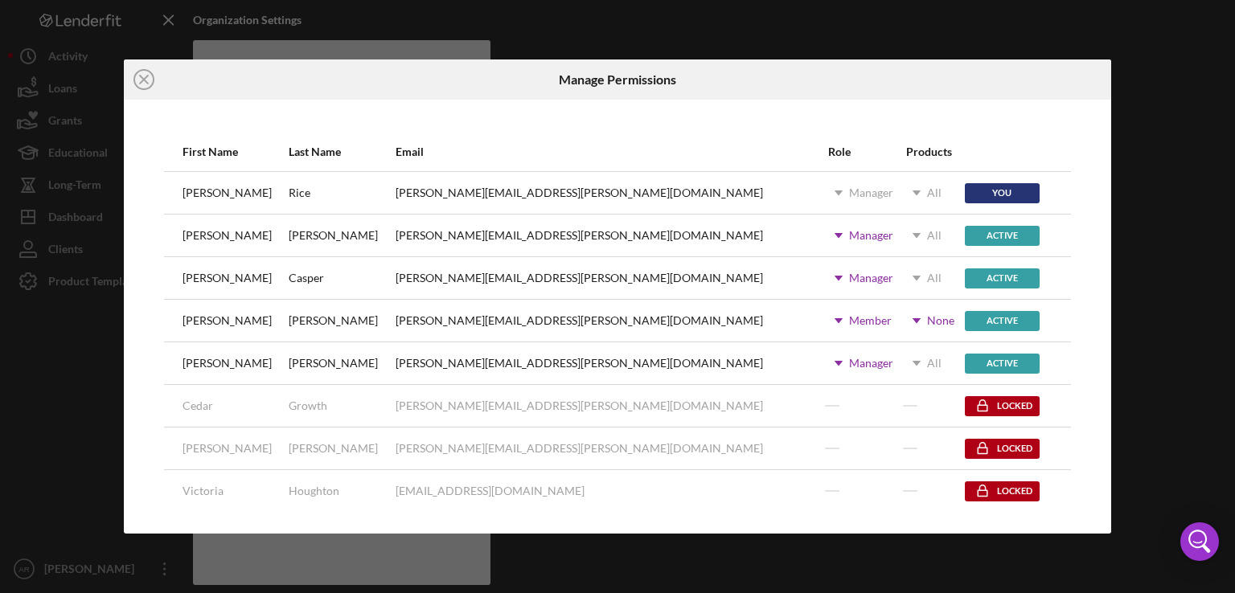
click at [897, 322] on icon "Icon/Dropdown Arrow" at bounding box center [917, 321] width 40 height 40
click at [828, 416] on div at bounding box center [866, 406] width 76 height 40
click at [819, 322] on icon "Icon/Dropdown Arrow" at bounding box center [839, 321] width 40 height 40
click at [897, 320] on icon "Icon/Dropdown Arrow" at bounding box center [917, 321] width 40 height 40
click at [1010, 84] on div at bounding box center [947, 79] width 330 height 40
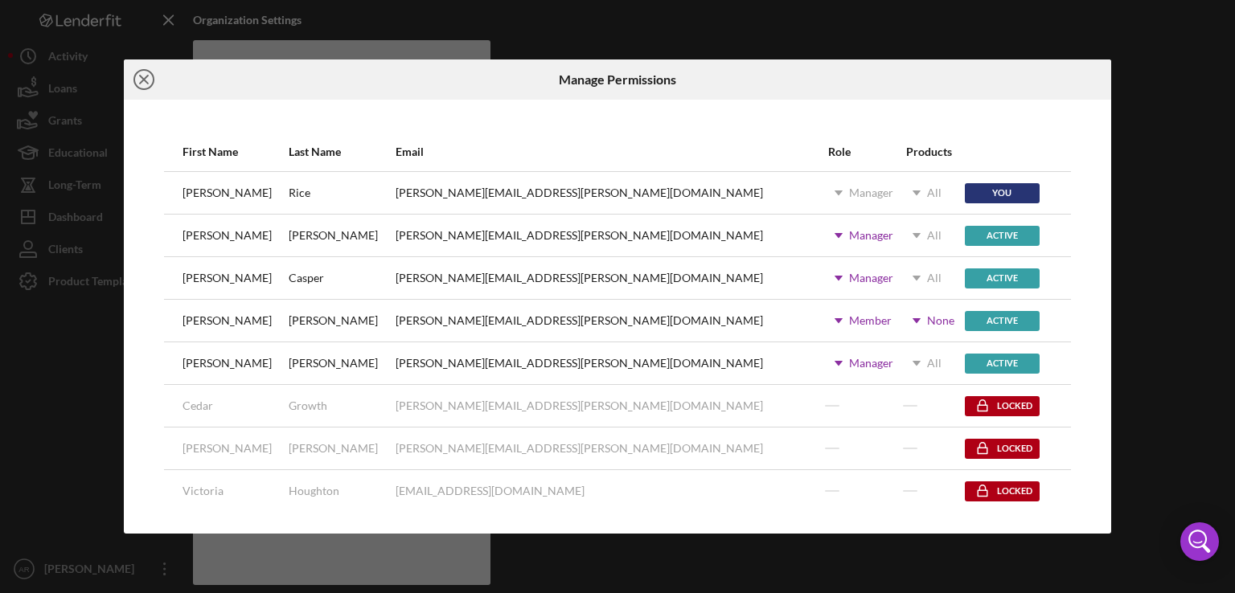
click at [154, 77] on icon "Icon/Close" at bounding box center [144, 79] width 40 height 40
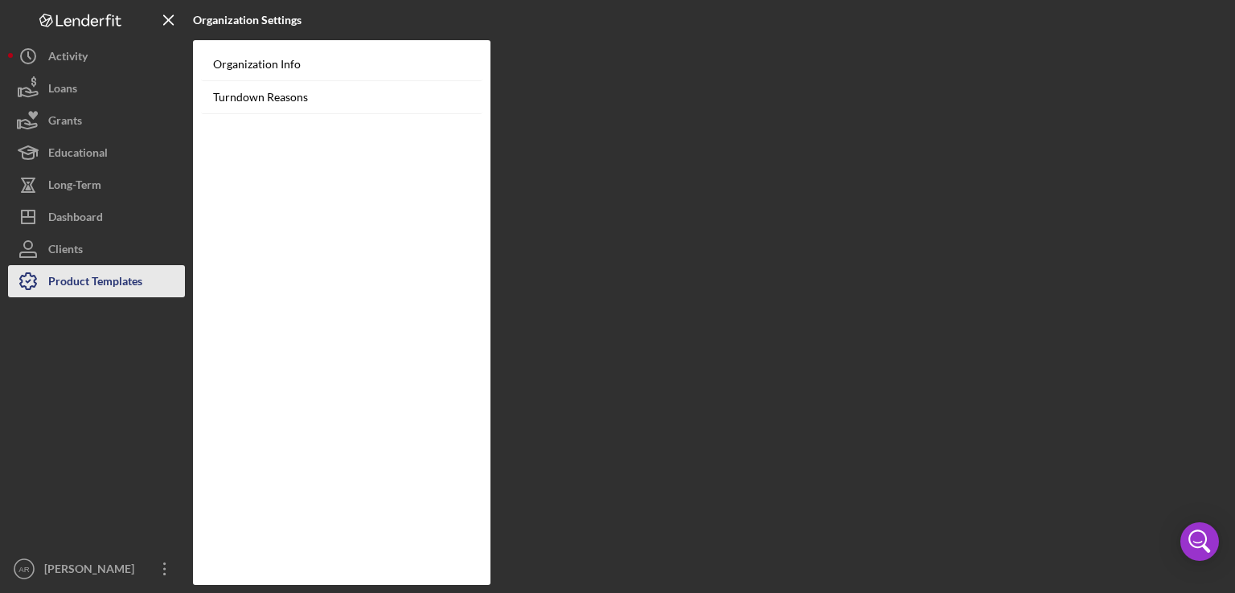
click at [97, 281] on div "Product Templates" at bounding box center [95, 283] width 94 height 36
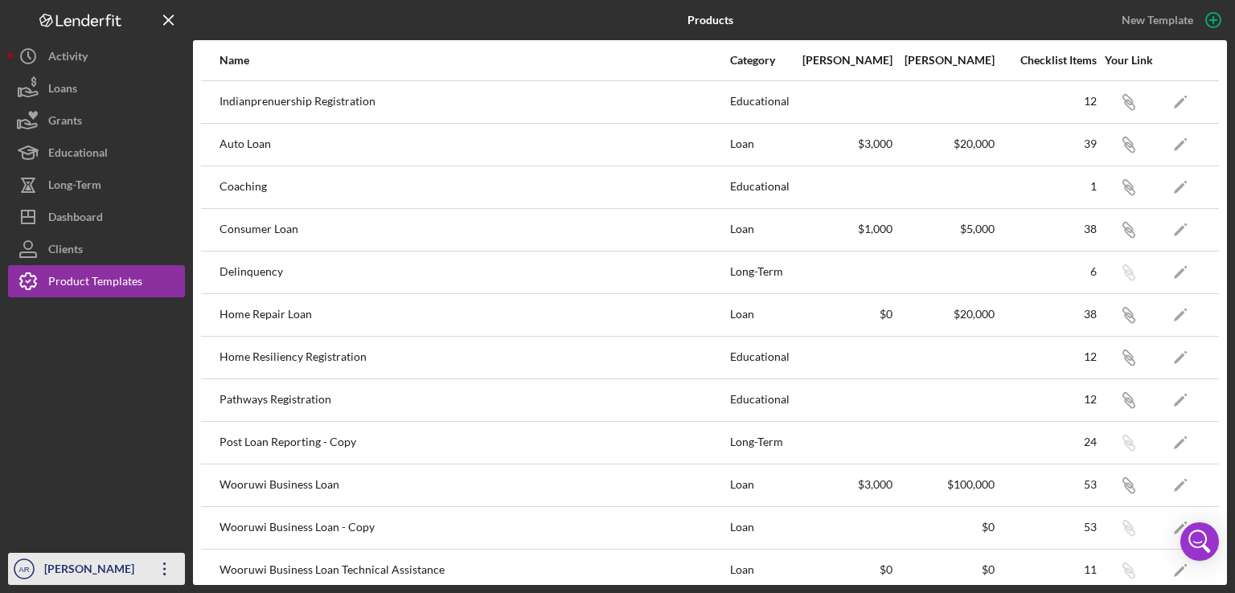
click at [84, 583] on div "[PERSON_NAME]" at bounding box center [92, 571] width 105 height 36
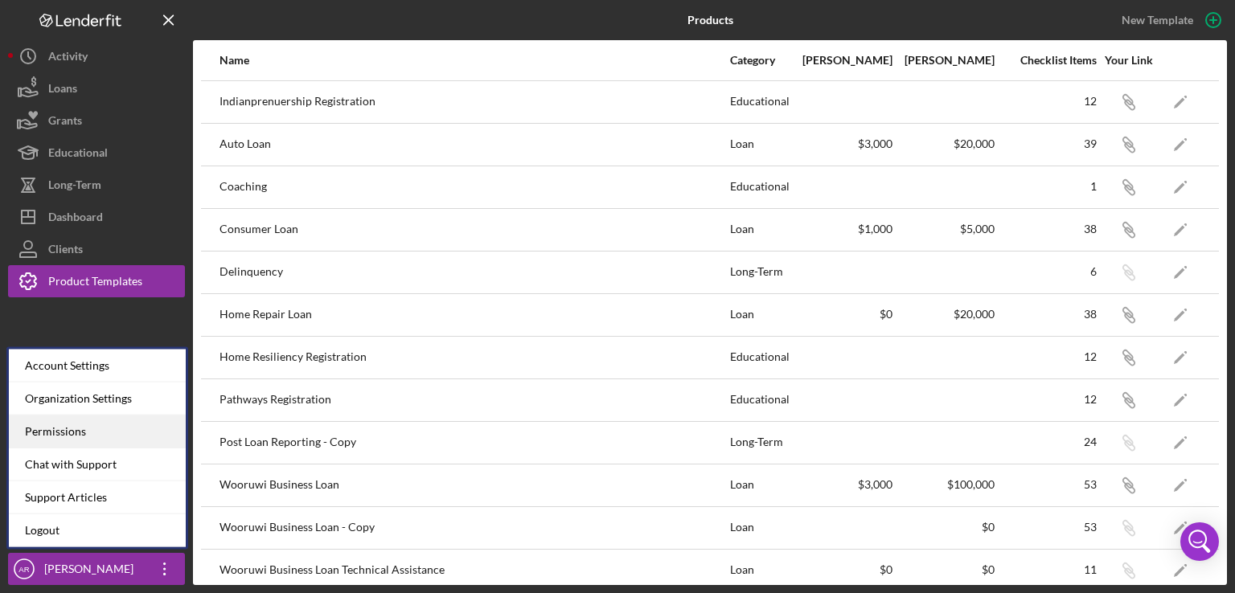
click at [51, 434] on div "Permissions" at bounding box center [97, 432] width 177 height 33
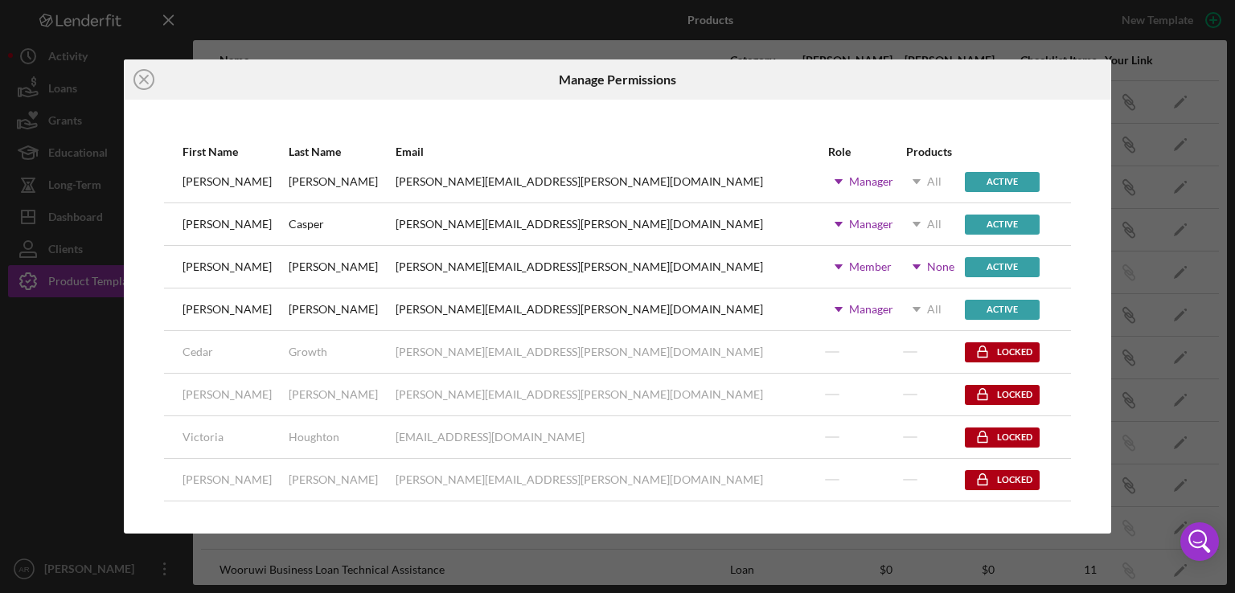
scroll to position [59, 0]
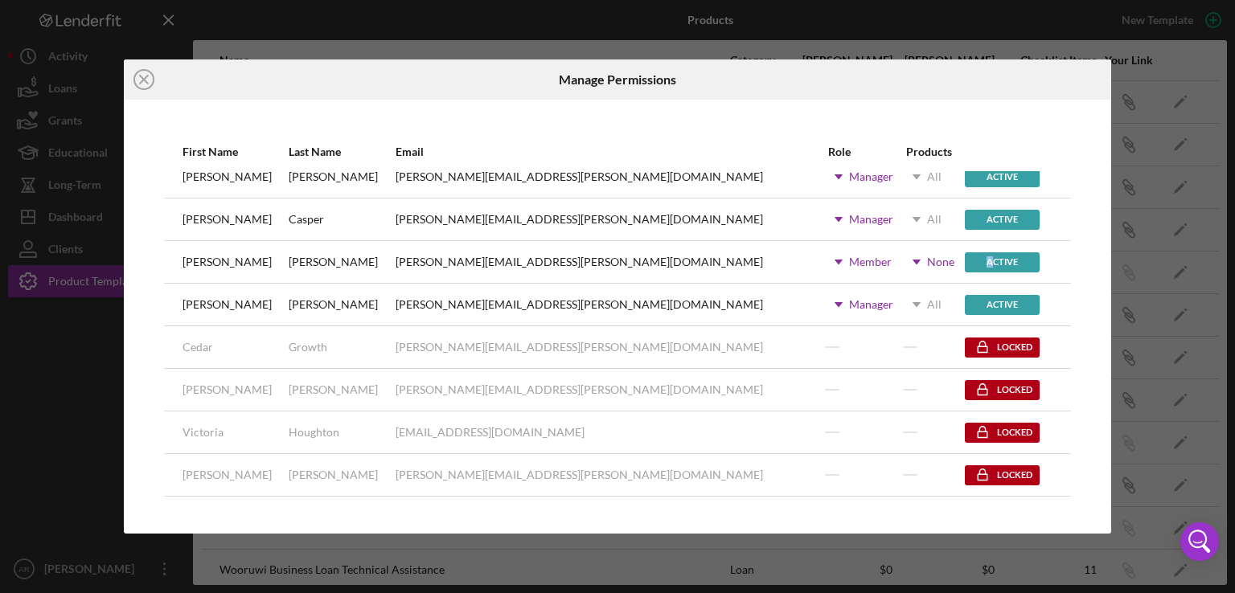
drag, startPoint x: 209, startPoint y: 264, endPoint x: 931, endPoint y: 259, distance: 722.1
click at [965, 259] on div "Active" at bounding box center [1002, 262] width 75 height 20
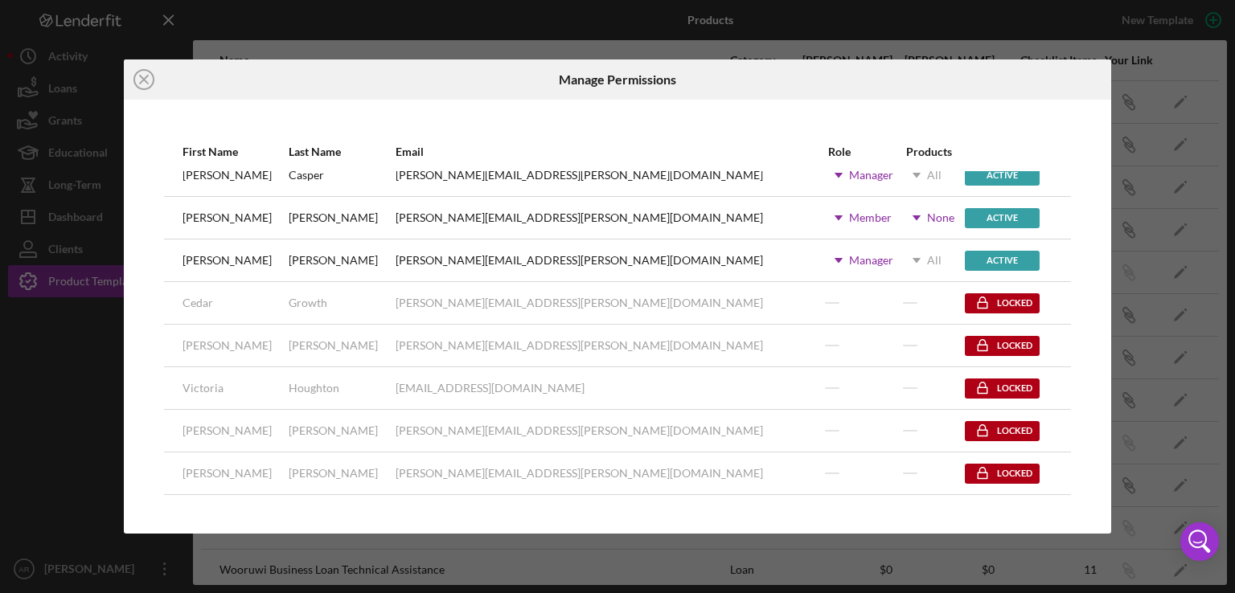
click at [968, 302] on icon at bounding box center [982, 303] width 29 height 40
click at [965, 216] on div "Active" at bounding box center [1002, 218] width 75 height 20
click at [135, 74] on circle at bounding box center [143, 79] width 19 height 19
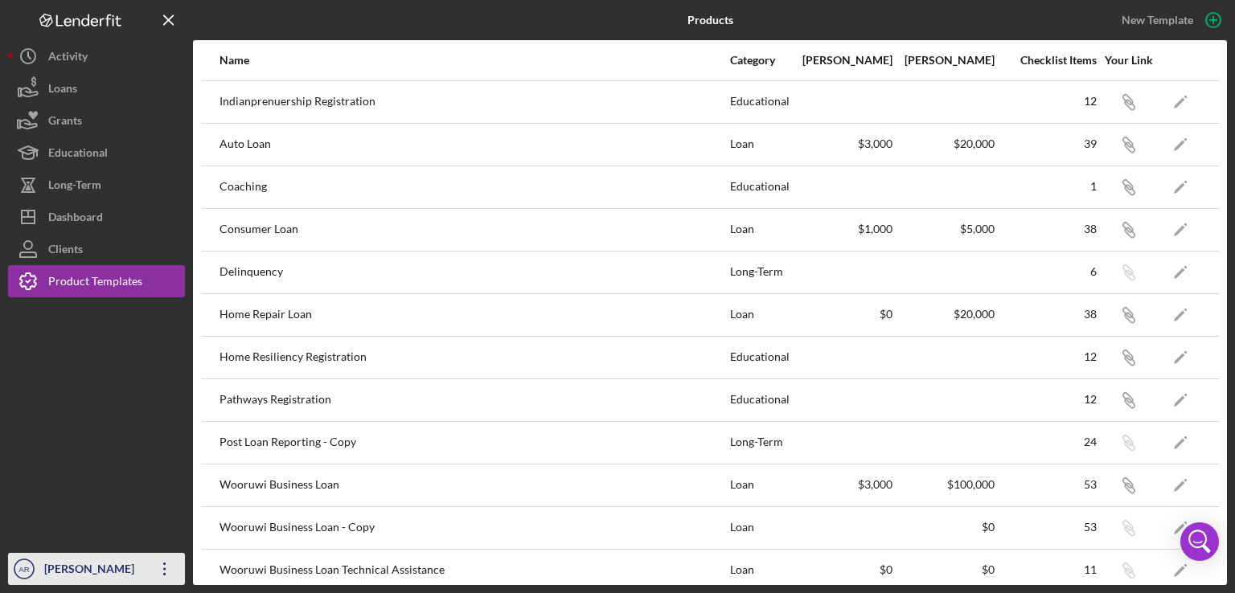
click at [96, 566] on div "[PERSON_NAME]" at bounding box center [92, 571] width 105 height 36
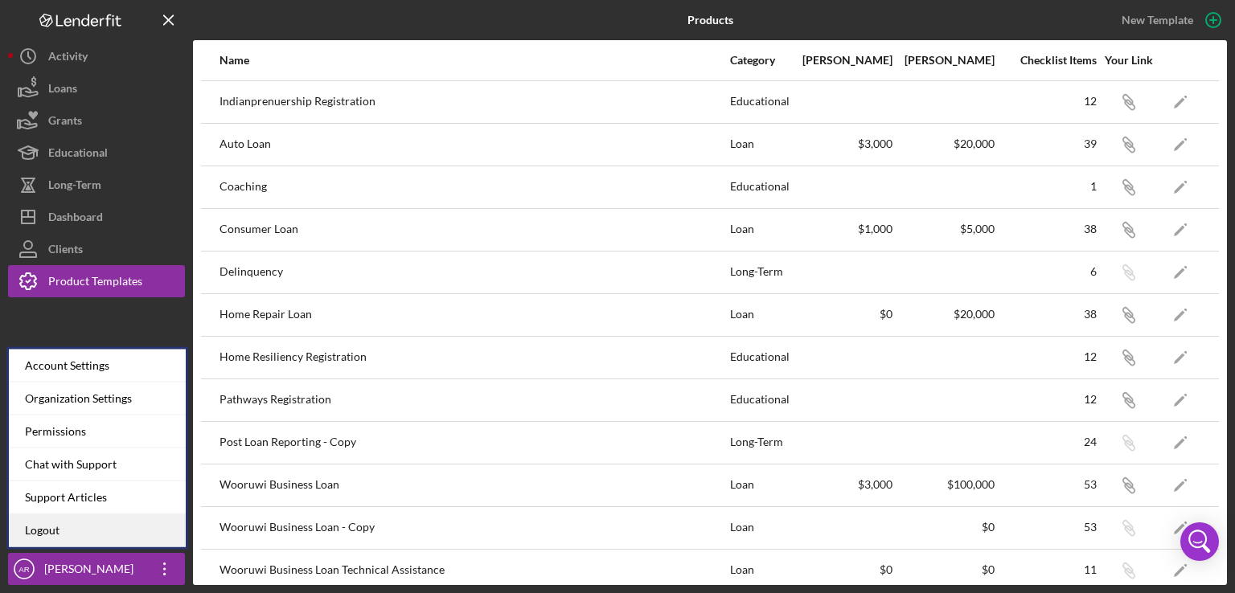
click at [84, 538] on link "Logout" at bounding box center [97, 531] width 177 height 33
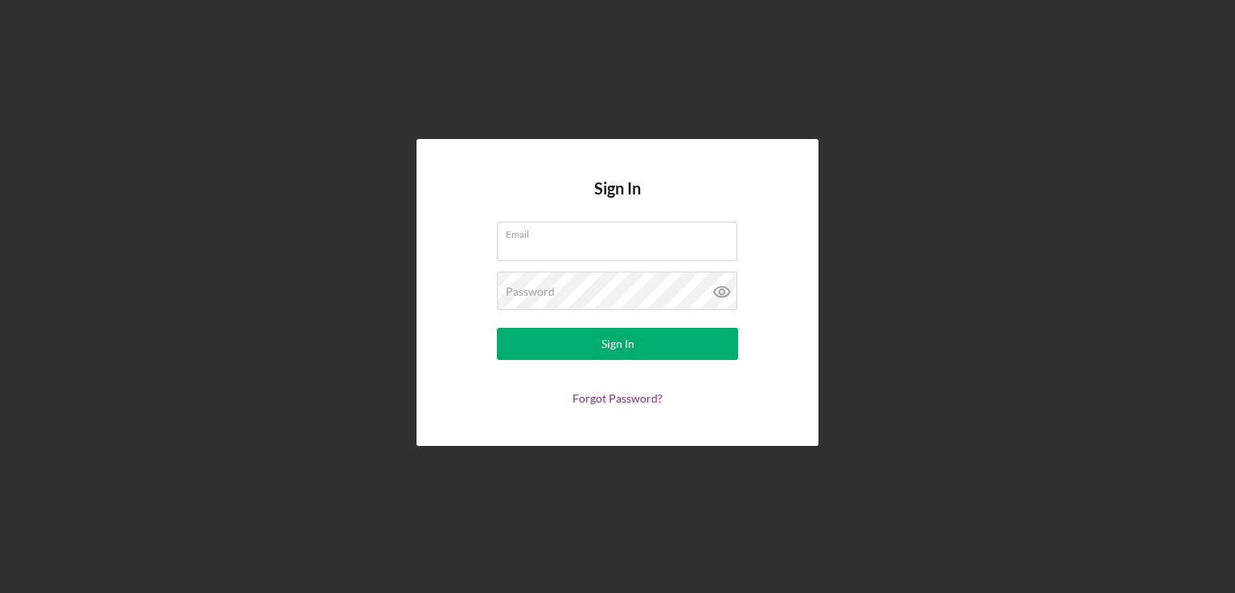
type input "[PERSON_NAME][EMAIL_ADDRESS][PERSON_NAME][DOMAIN_NAME]"
